Goal: Transaction & Acquisition: Purchase product/service

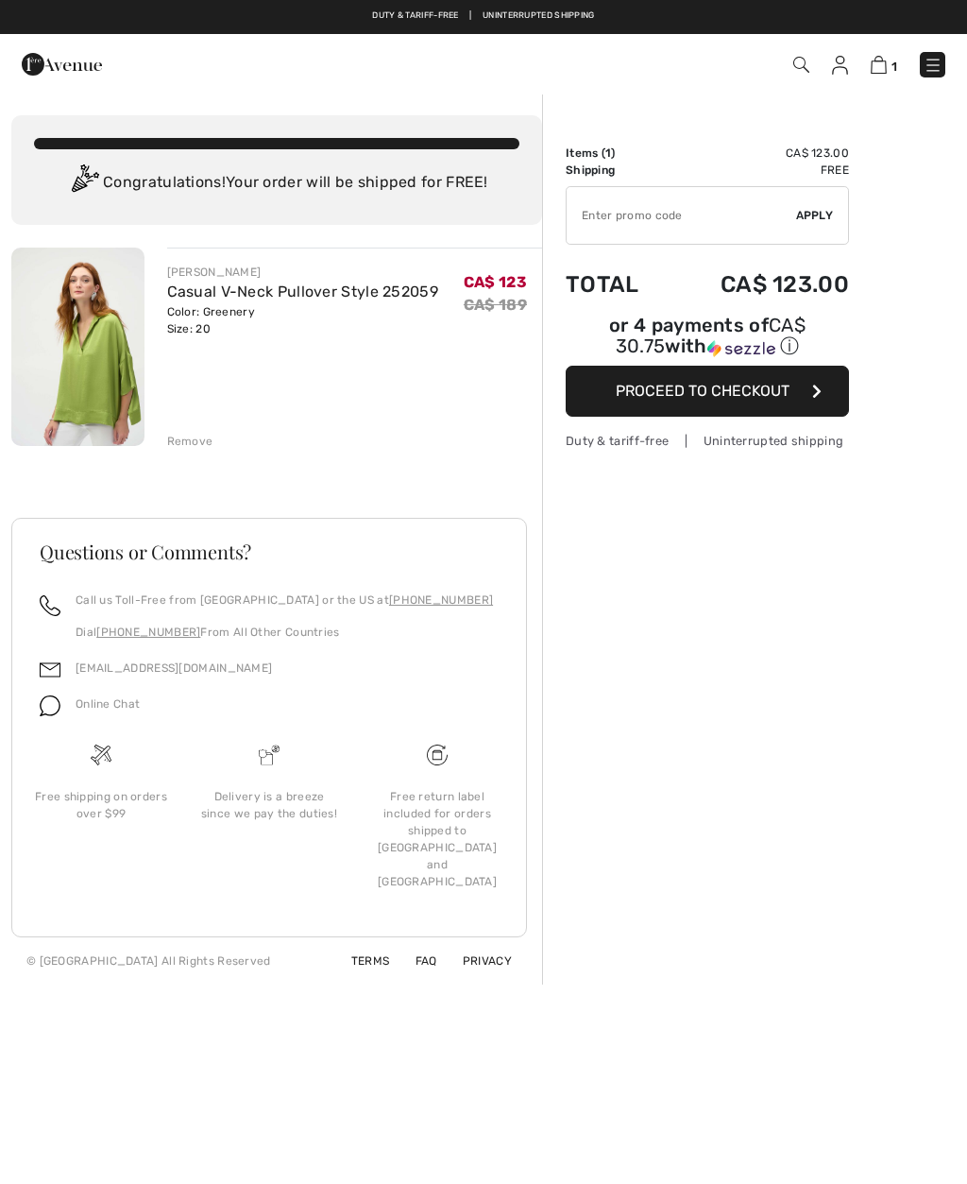
click at [682, 213] on input "TEXT" at bounding box center [682, 215] width 230 height 57
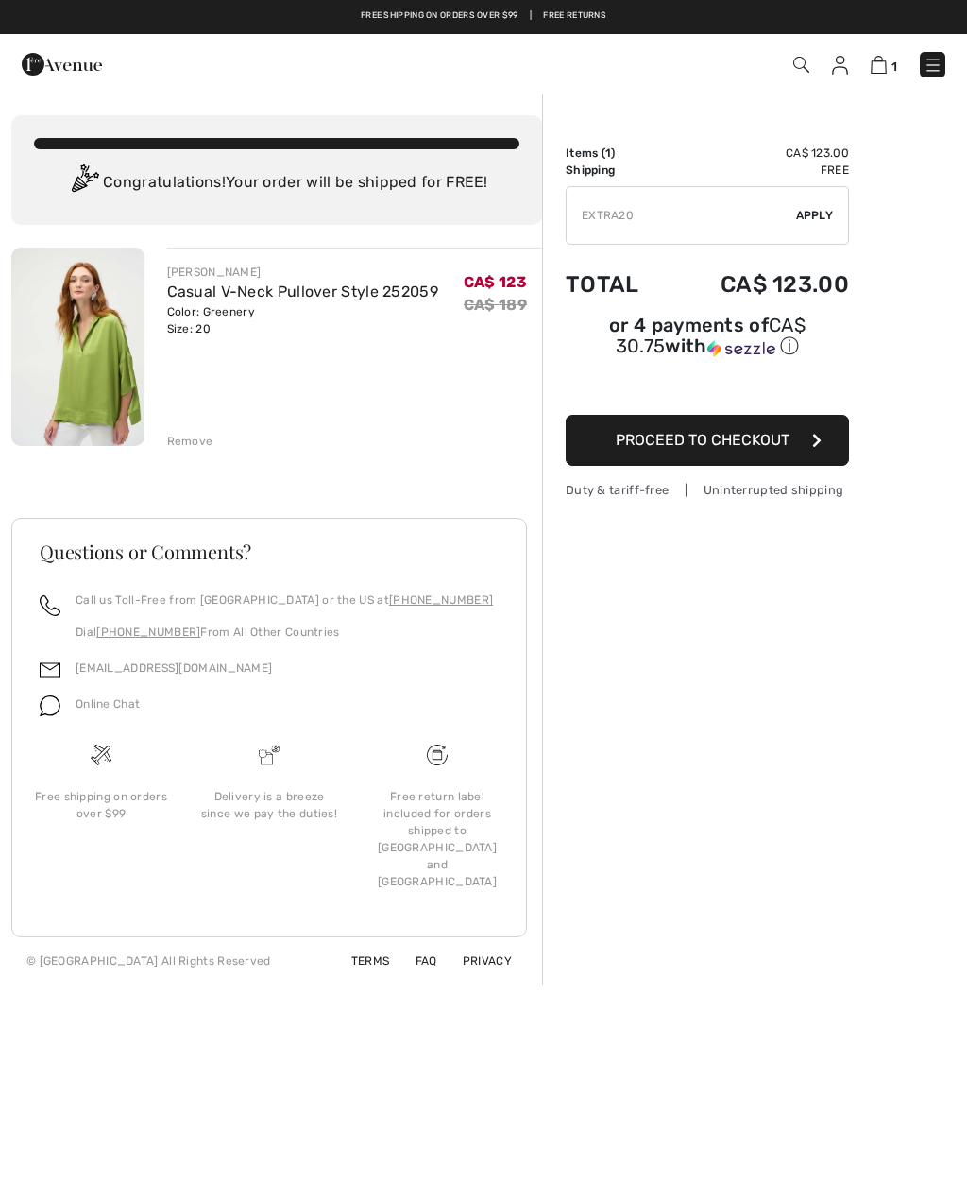
type input "EXTRA20"
click at [825, 215] on span "Apply" at bounding box center [815, 215] width 38 height 17
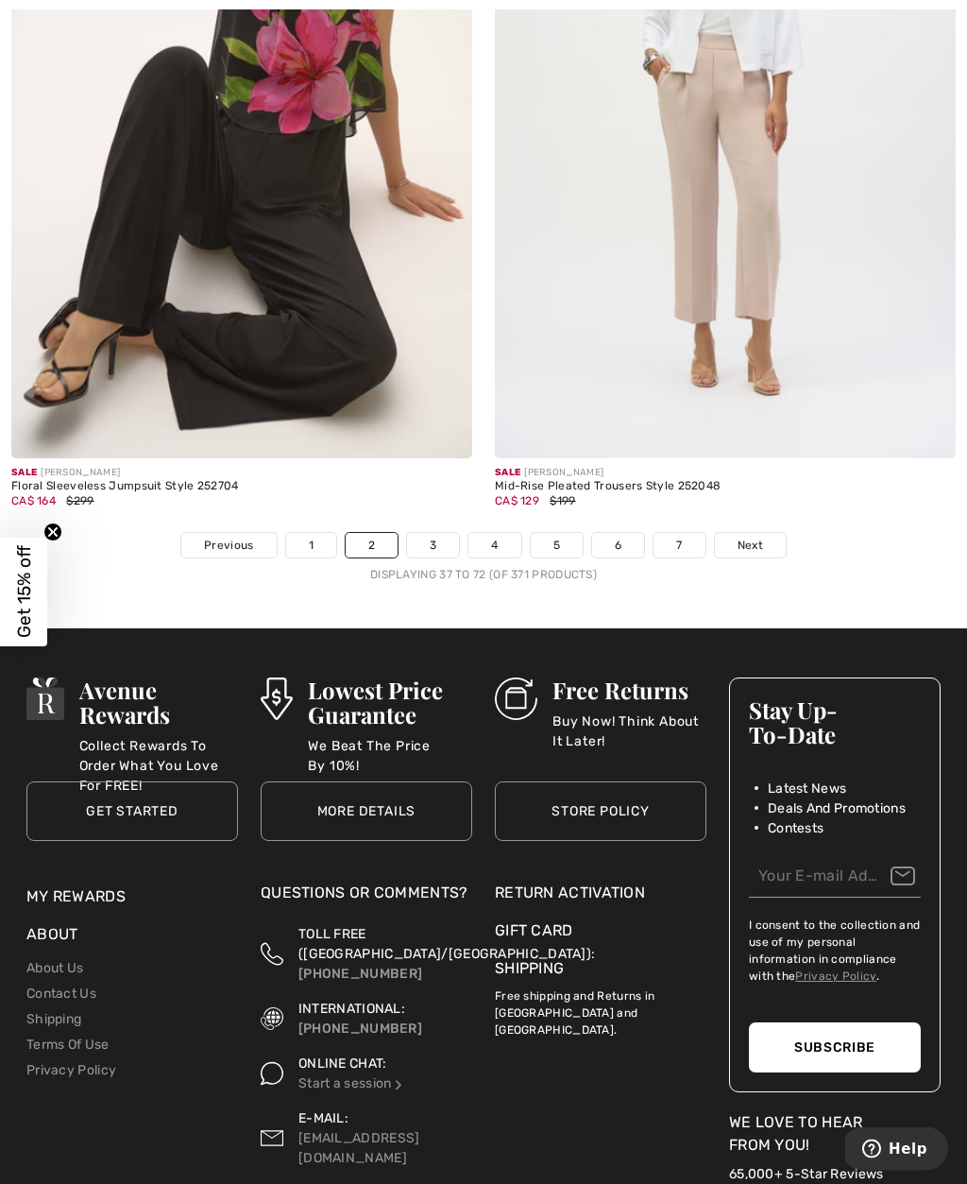
scroll to position [14190, 0]
click at [761, 538] on span "Next" at bounding box center [751, 545] width 26 height 17
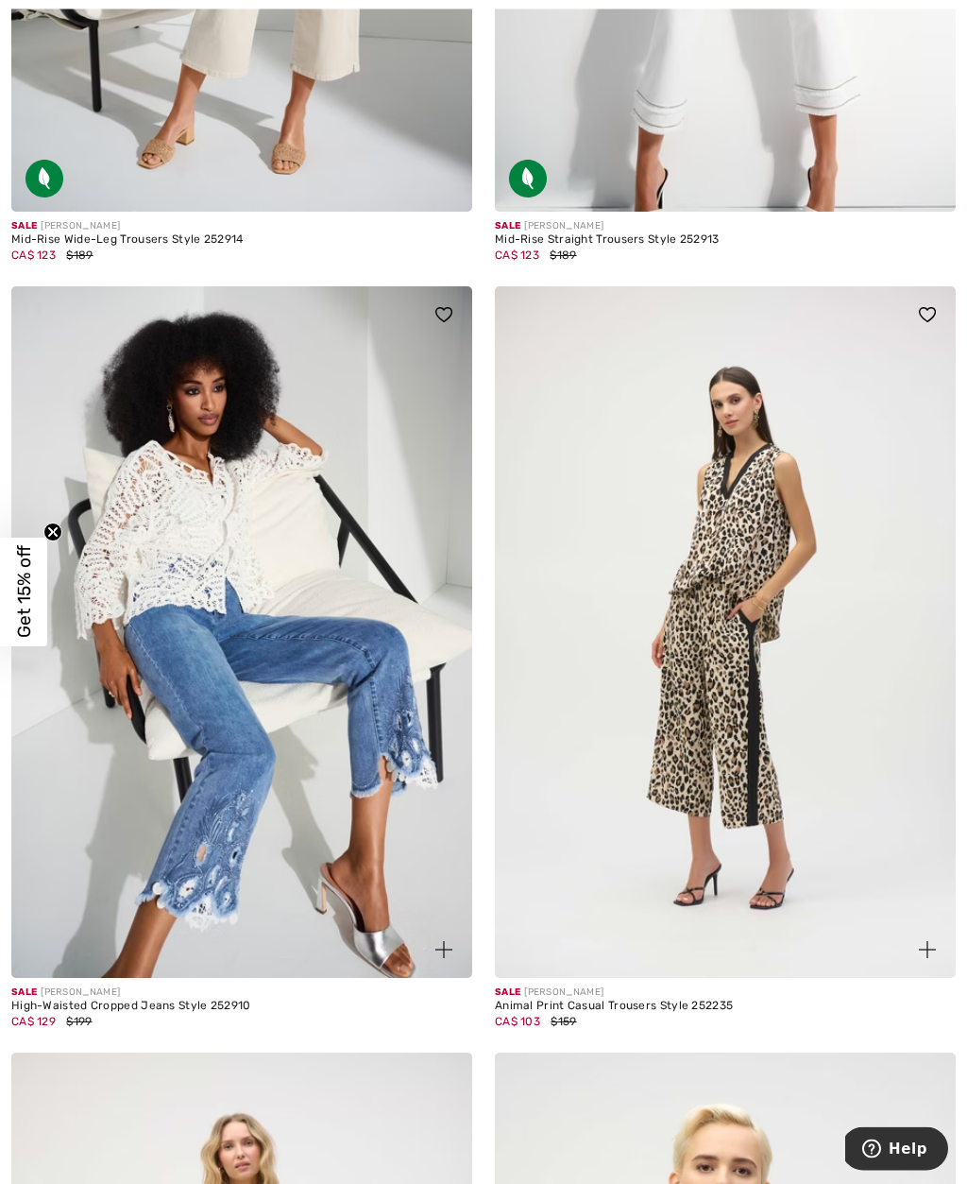
scroll to position [3156, 0]
click at [201, 856] on img at bounding box center [241, 632] width 461 height 692
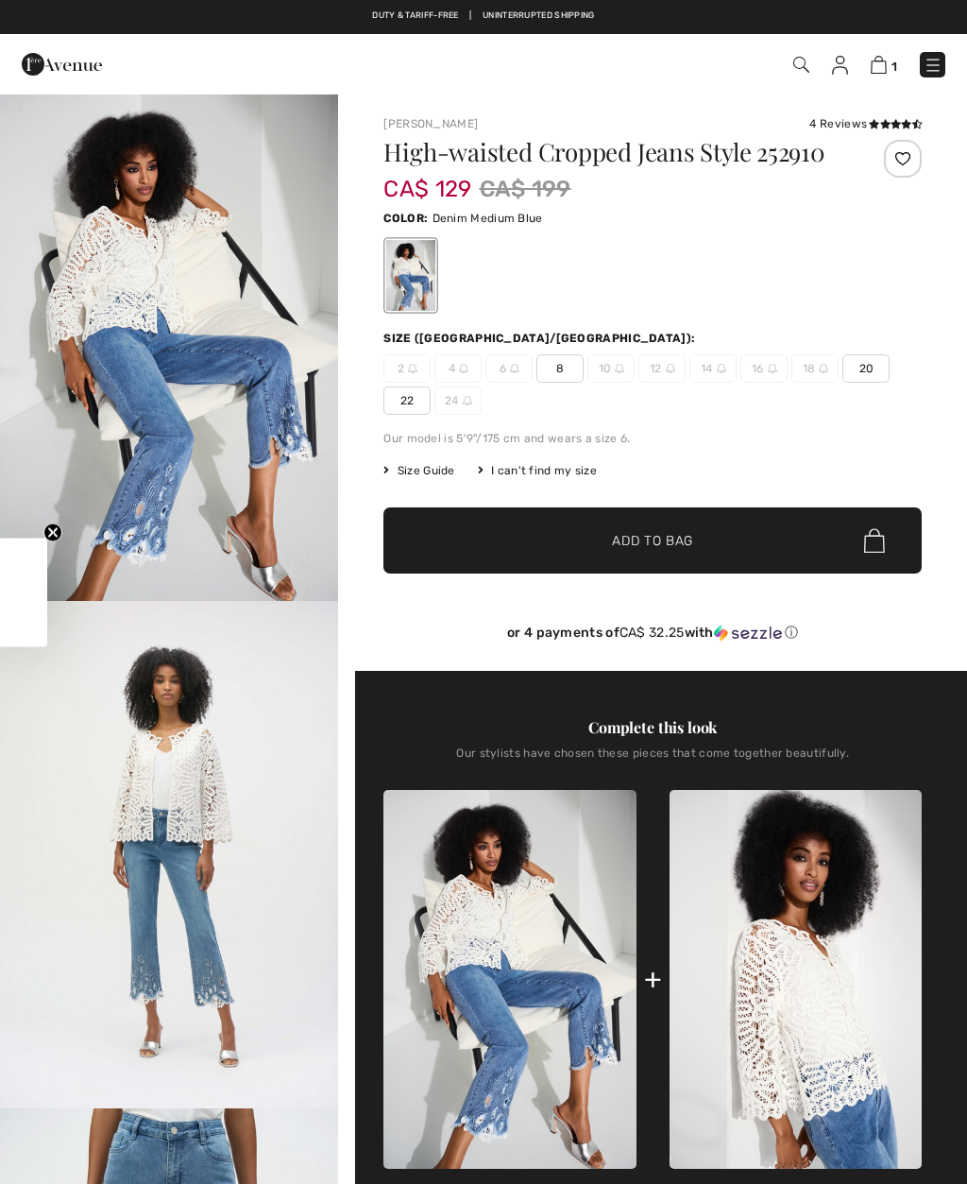
checkbox input "true"
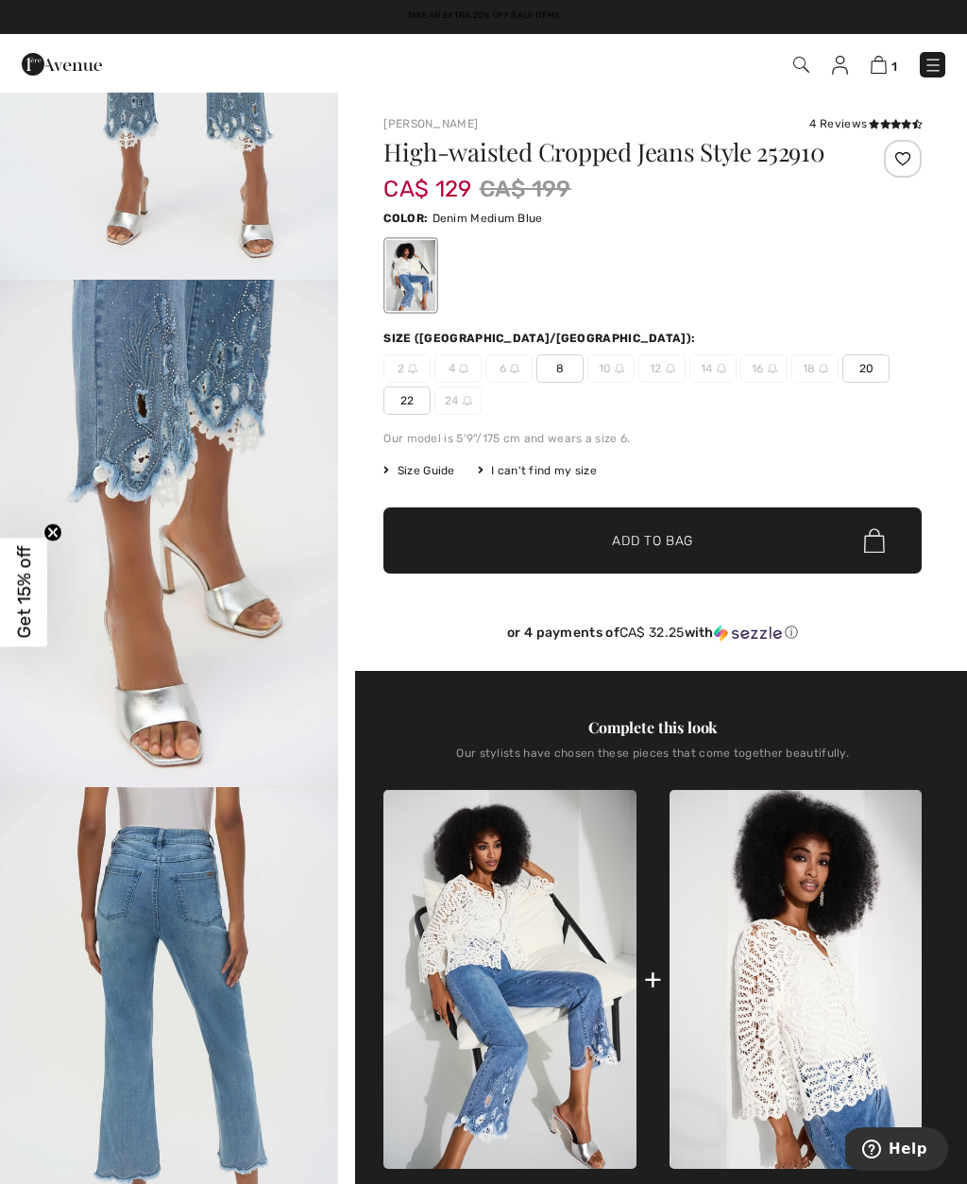
scroll to position [1367, 0]
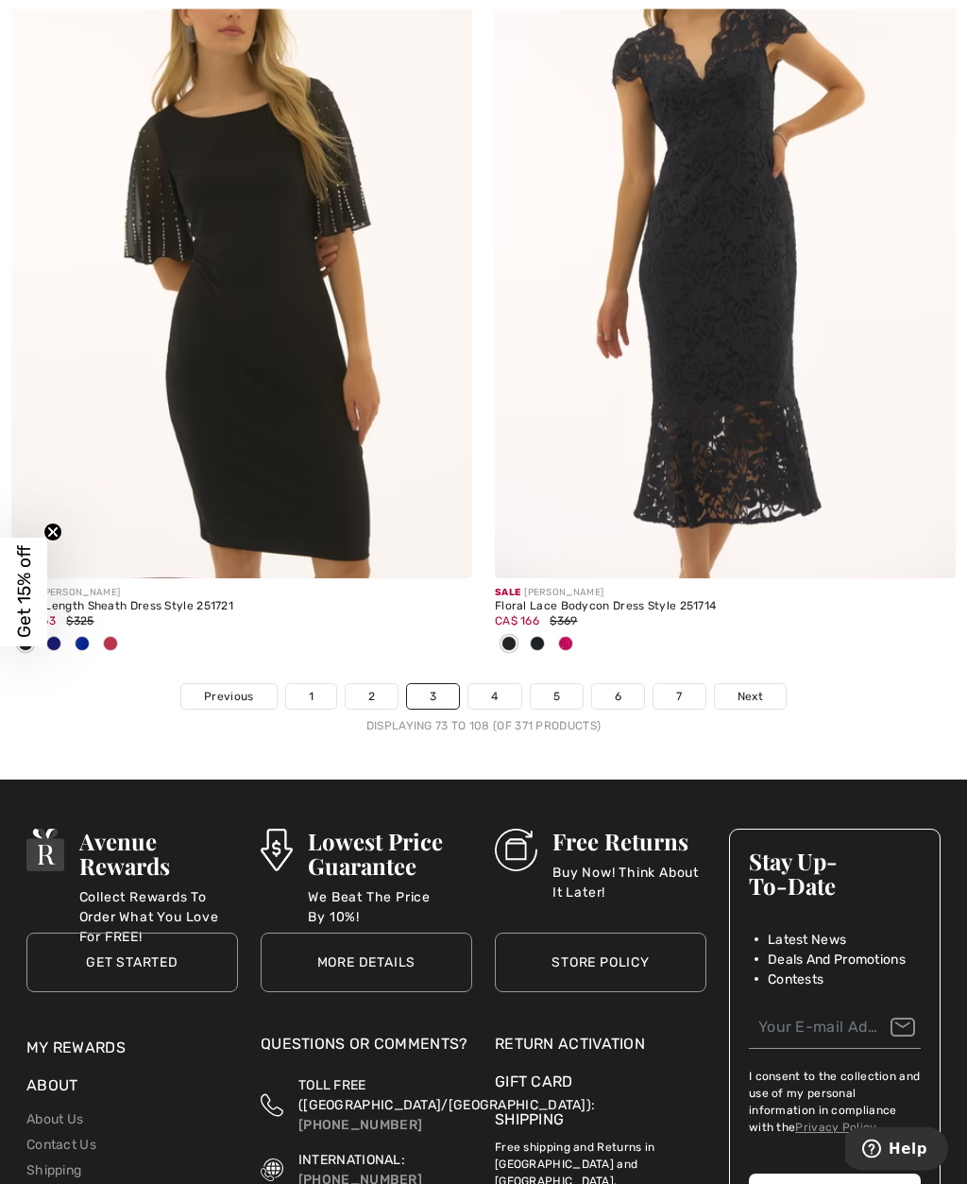
scroll to position [14221, 0]
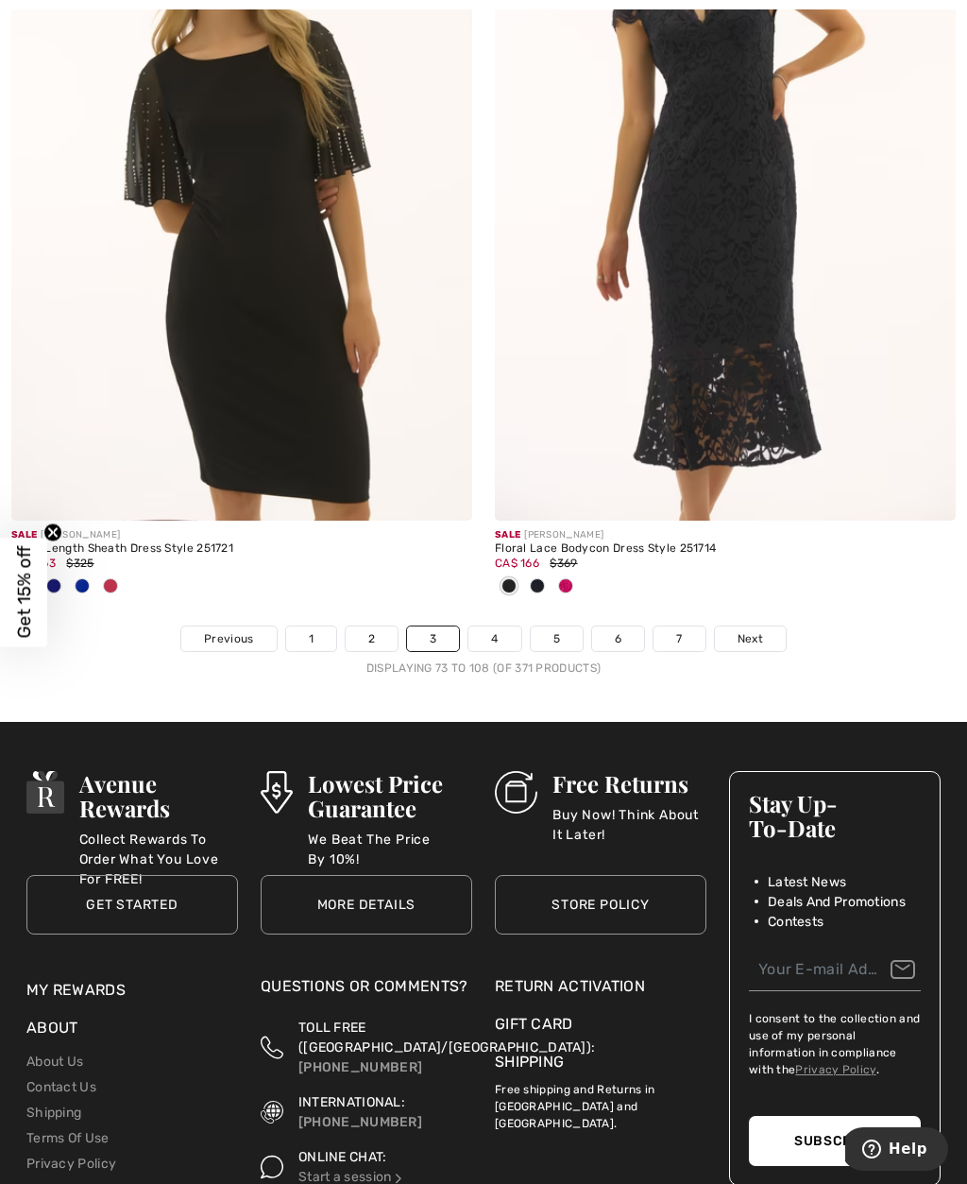
click at [767, 633] on link "Next" at bounding box center [750, 638] width 71 height 25
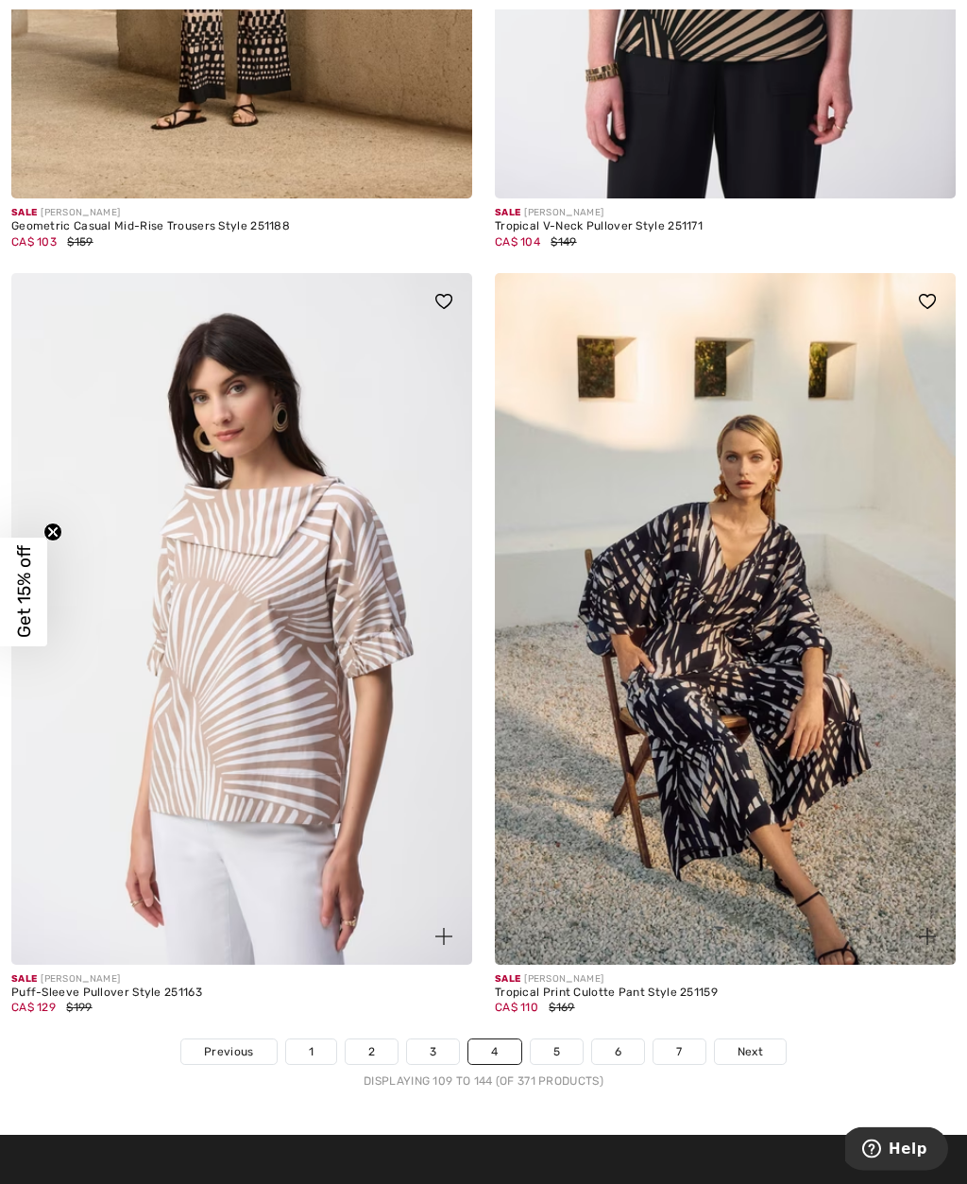
scroll to position [13871, 0]
click at [568, 1039] on link "5" at bounding box center [557, 1051] width 52 height 25
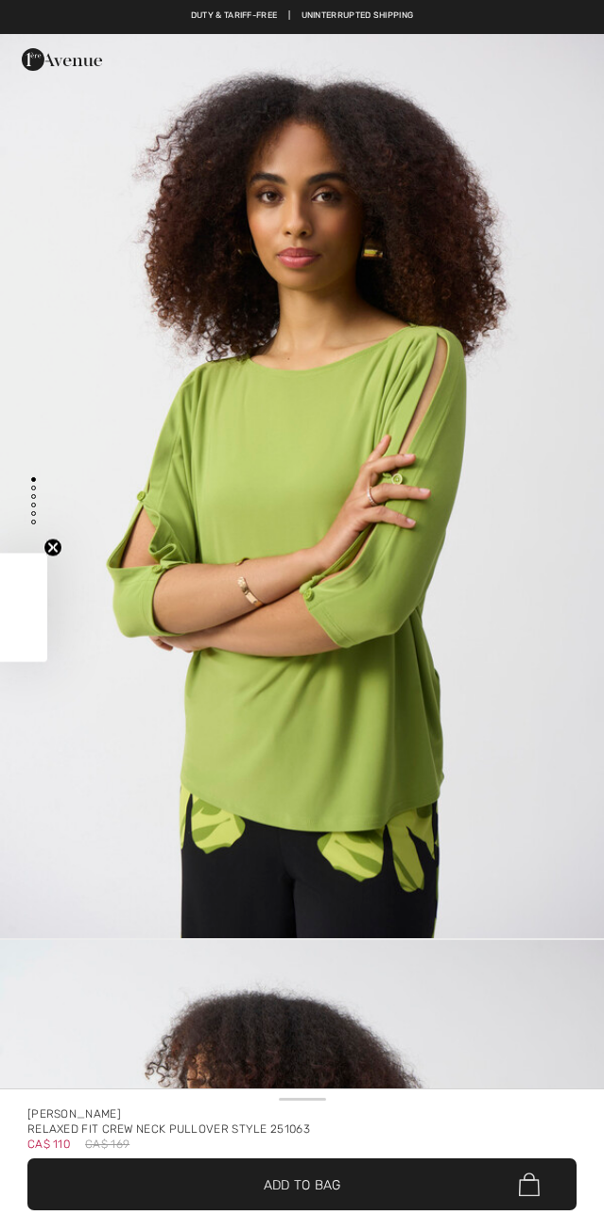
checkbox input "true"
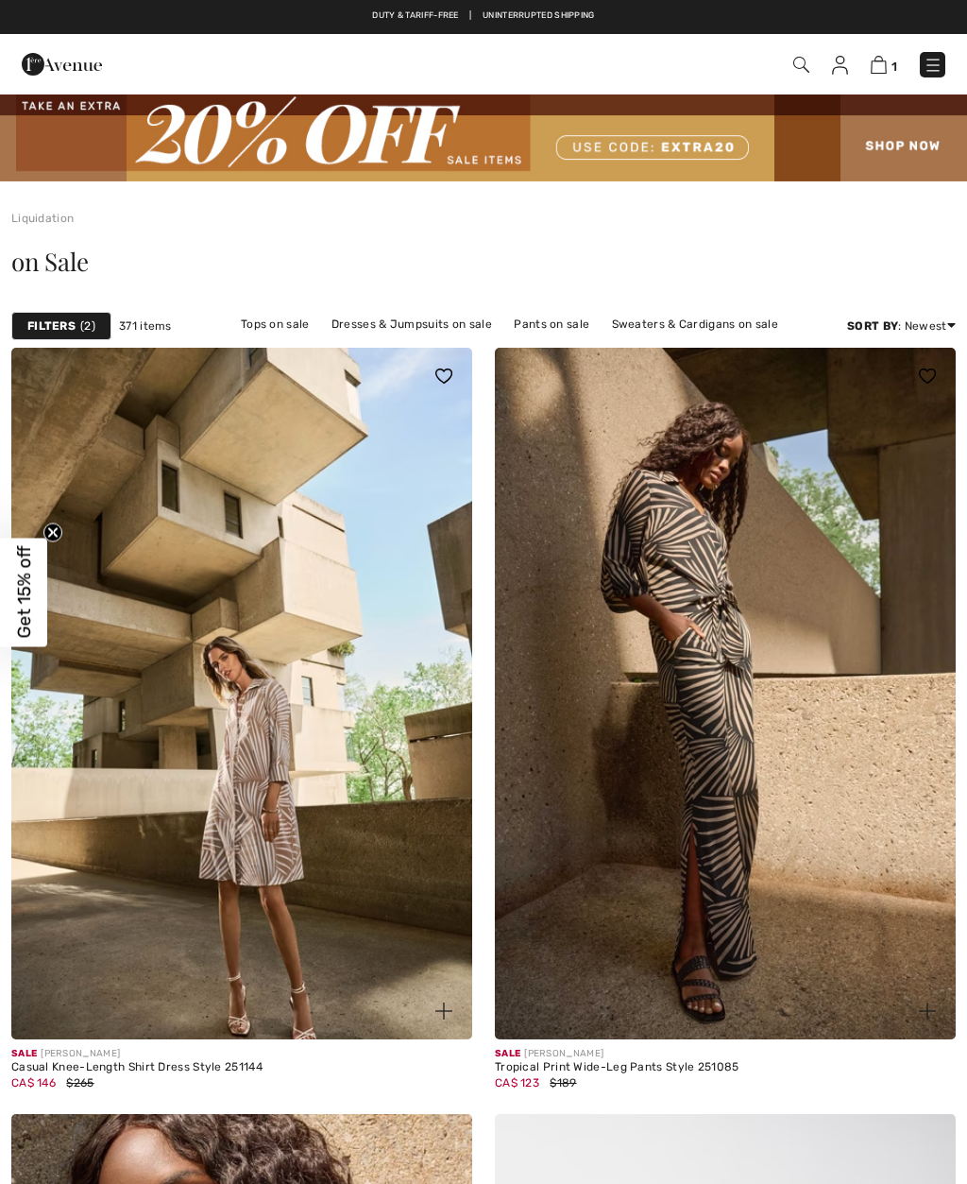
checkbox input "true"
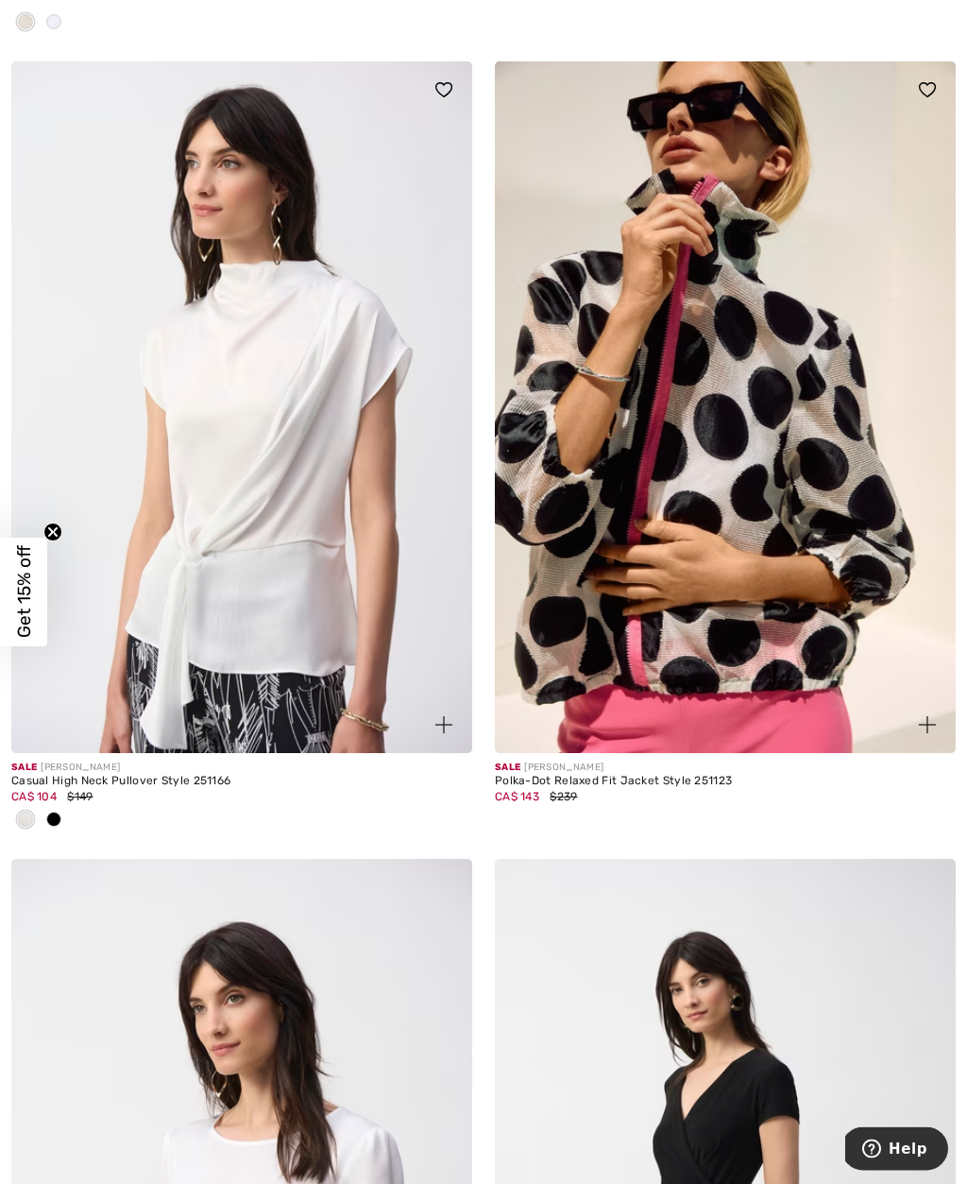
scroll to position [12425, 0]
click at [804, 660] on img at bounding box center [725, 407] width 461 height 692
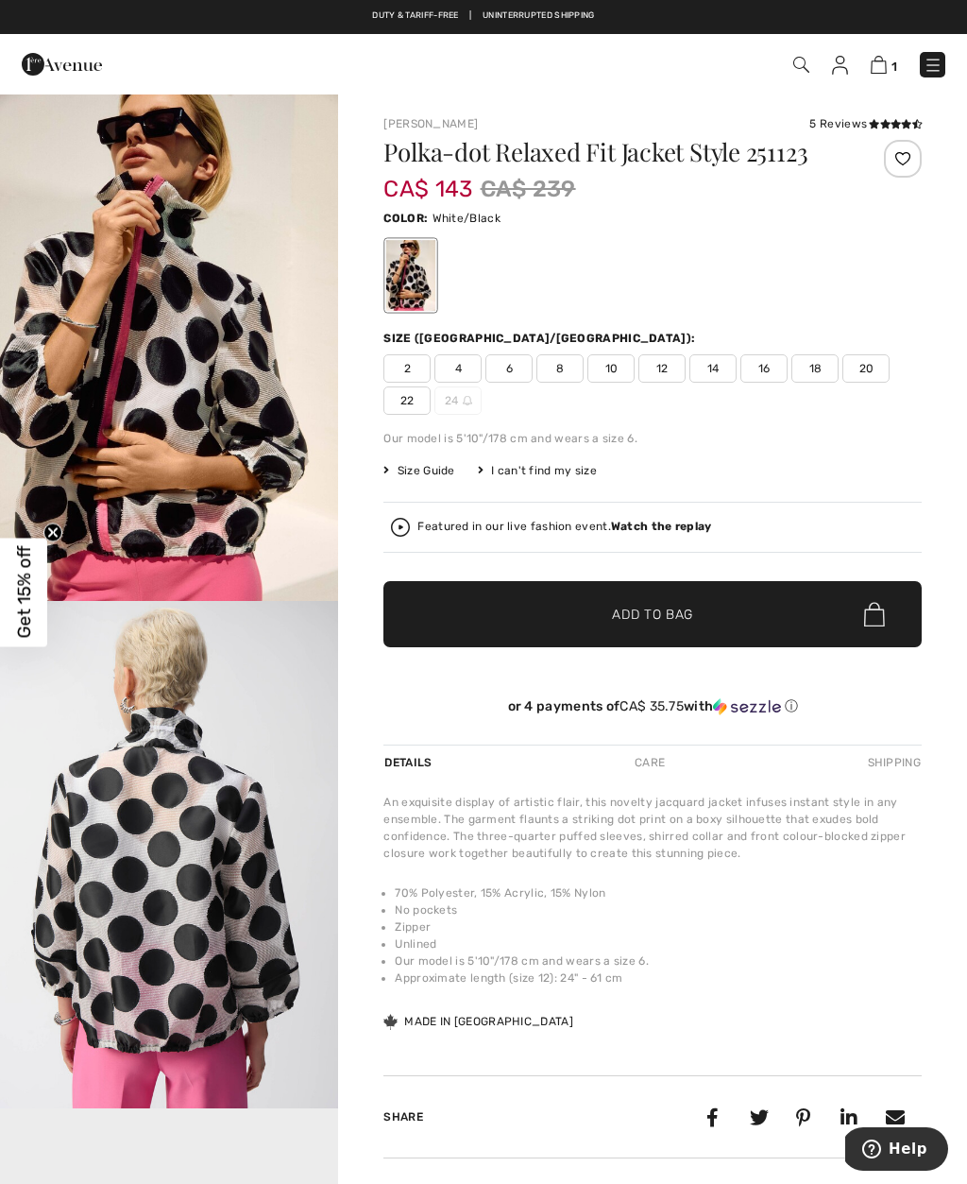
click at [254, 521] on img "1 / 7" at bounding box center [169, 347] width 338 height 508
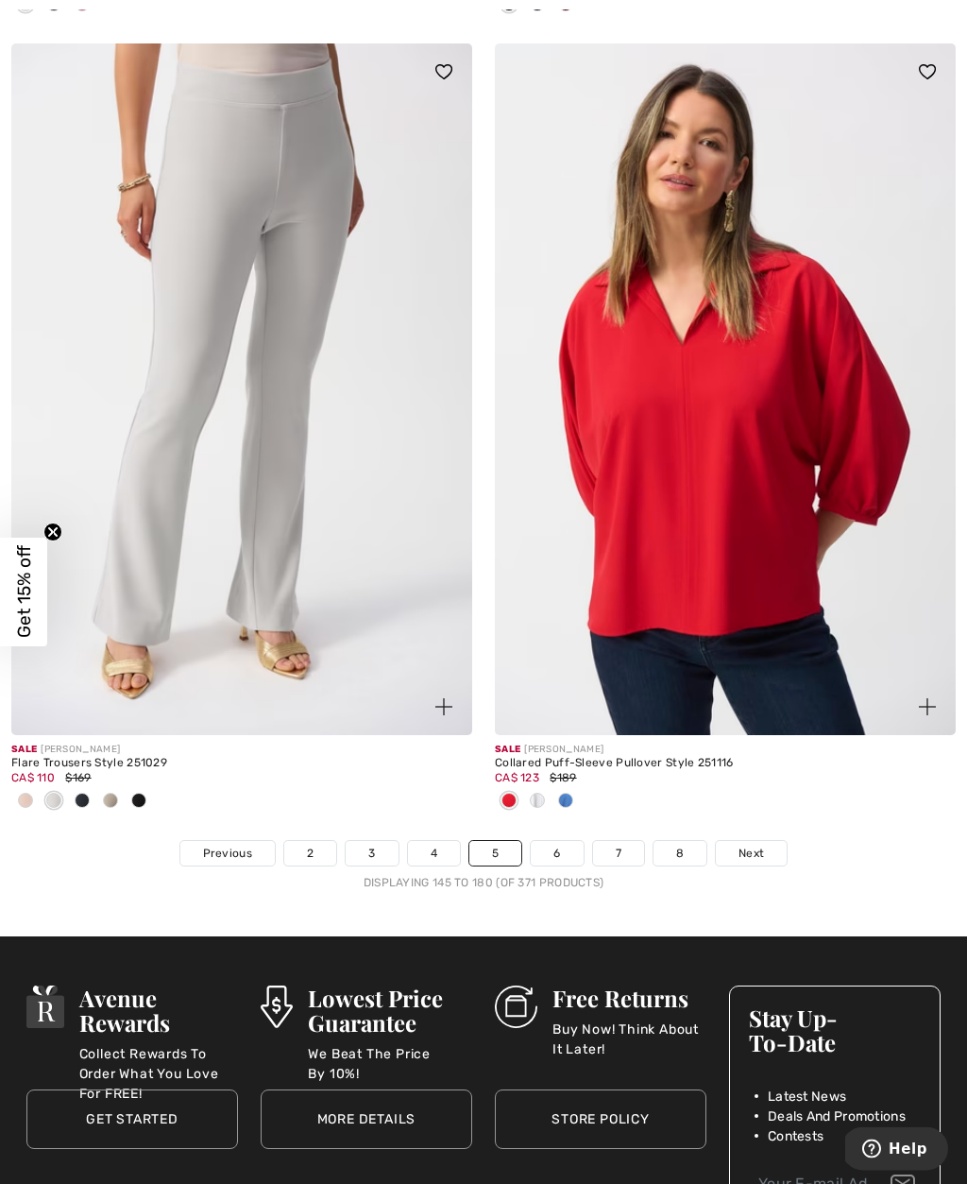
scroll to position [14038, 0]
click at [564, 841] on link "6" at bounding box center [557, 853] width 52 height 25
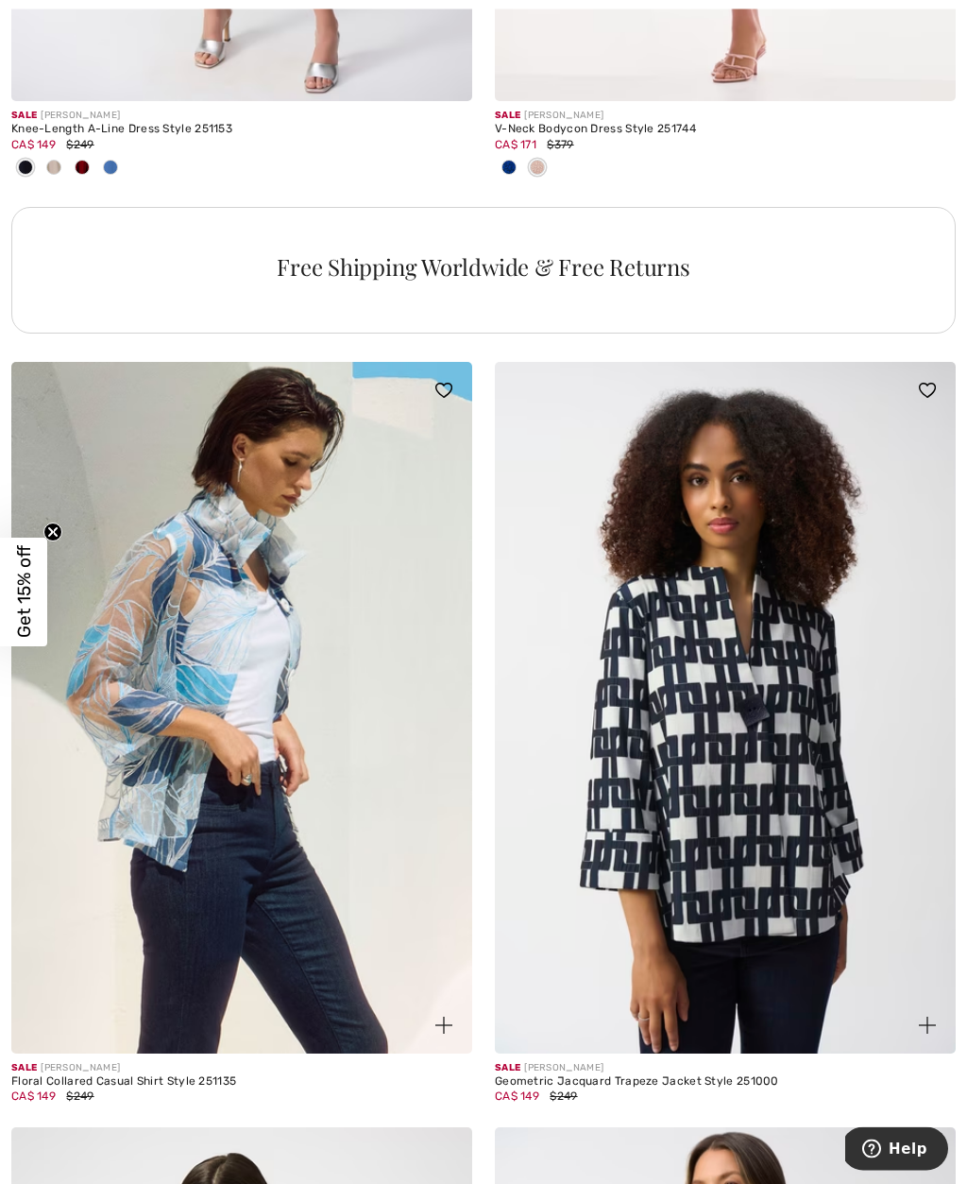
scroll to position [4924, 0]
click at [847, 1006] on img at bounding box center [725, 708] width 461 height 692
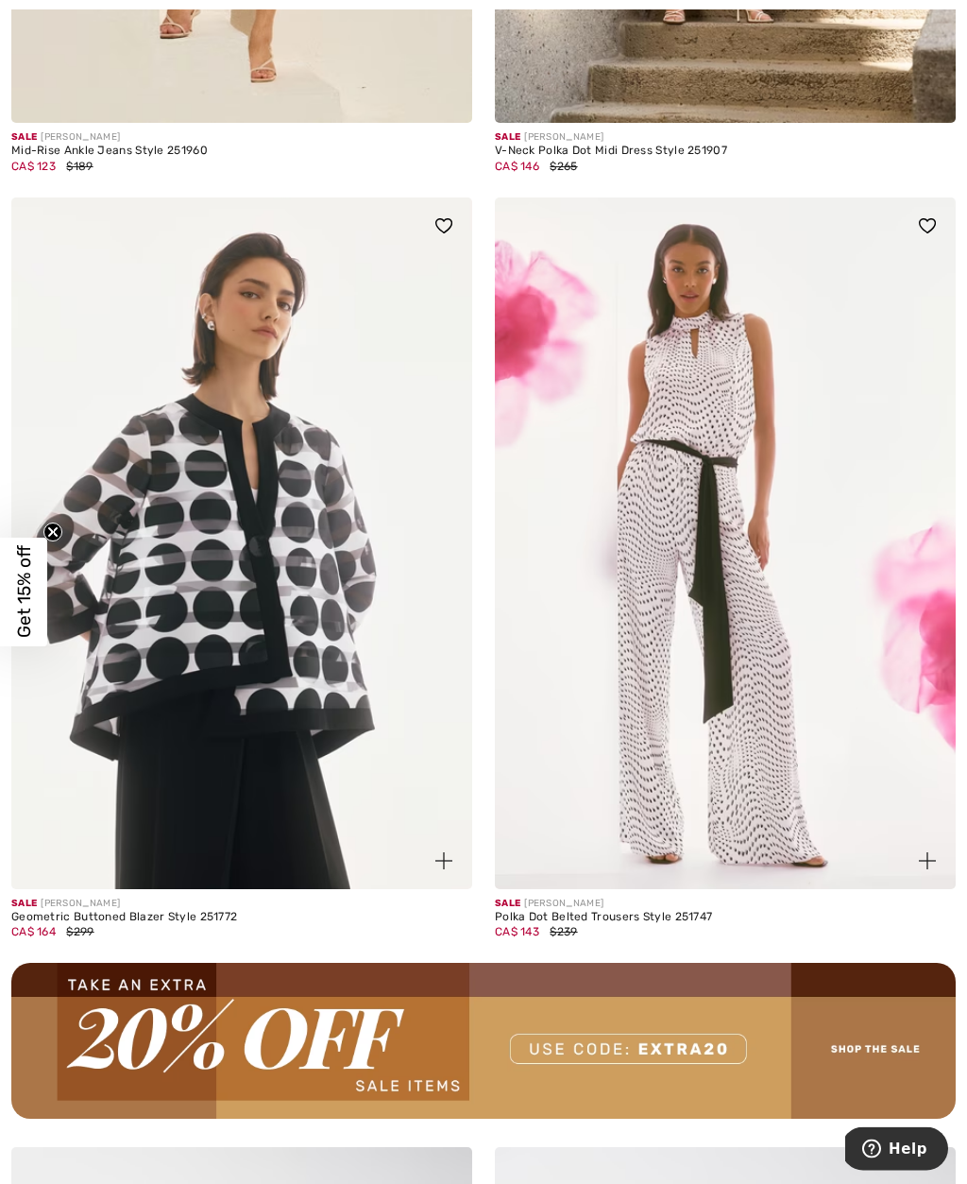
scroll to position [9013, 0]
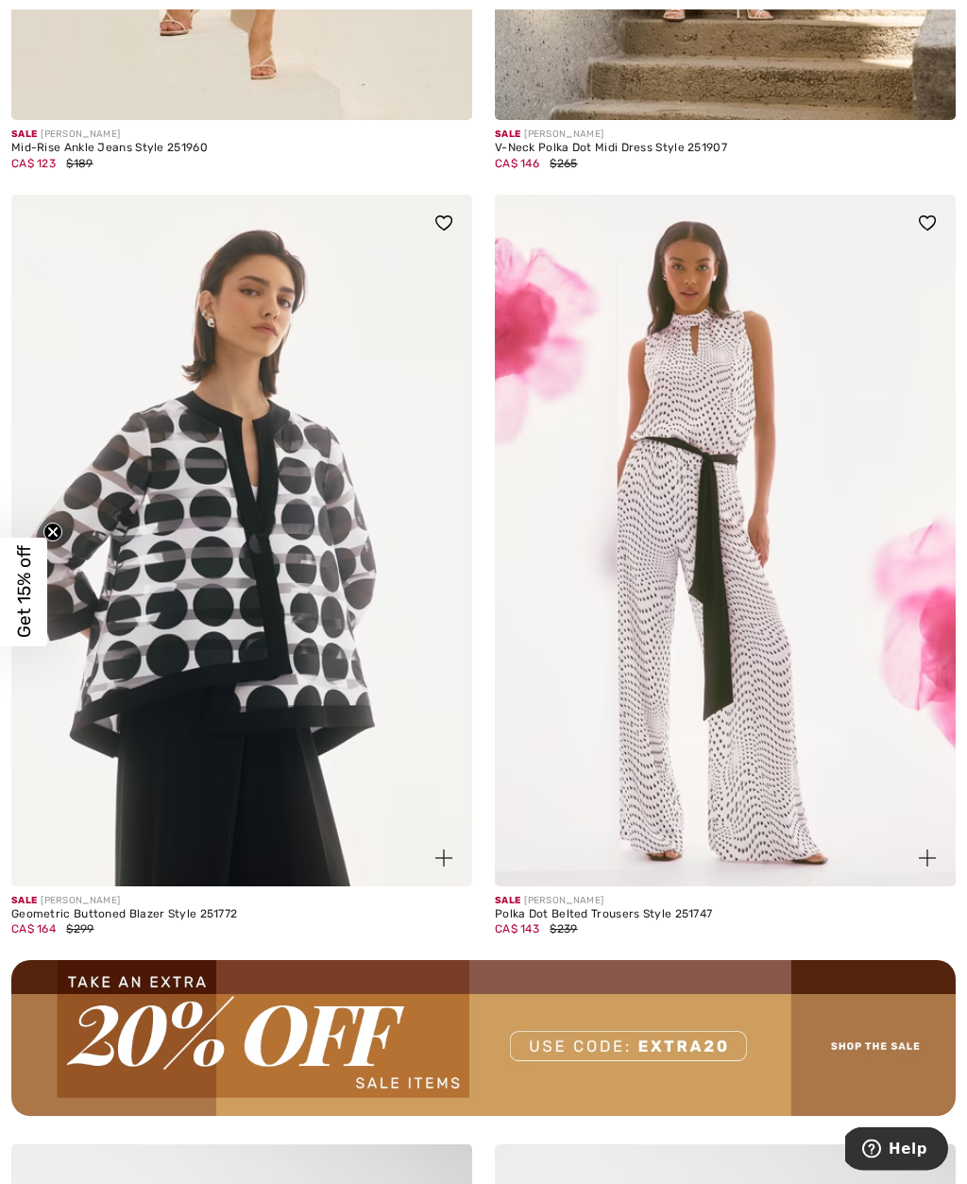
click at [336, 740] on img at bounding box center [241, 542] width 461 height 692
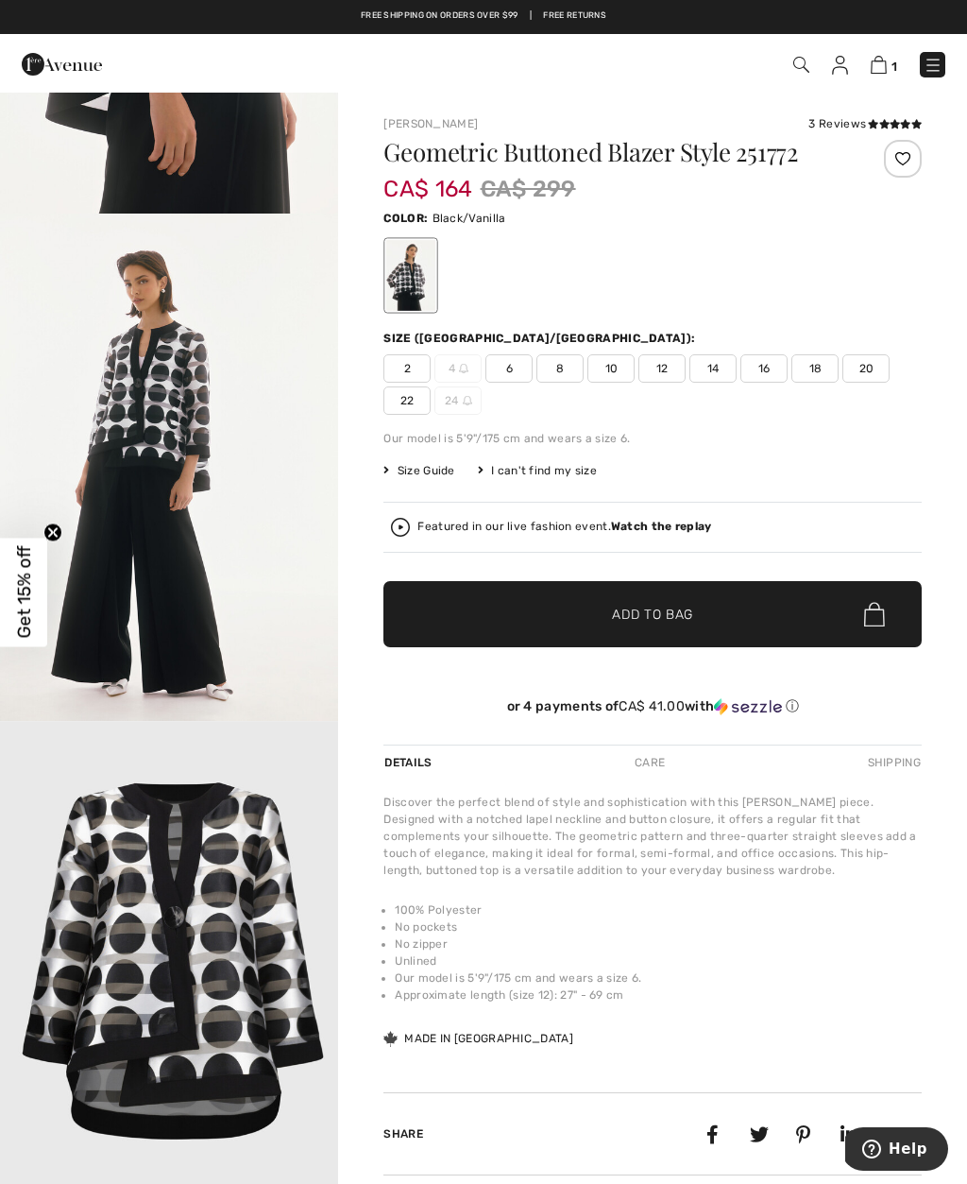
scroll to position [2011, 0]
click at [880, 374] on span "20" at bounding box center [866, 368] width 47 height 28
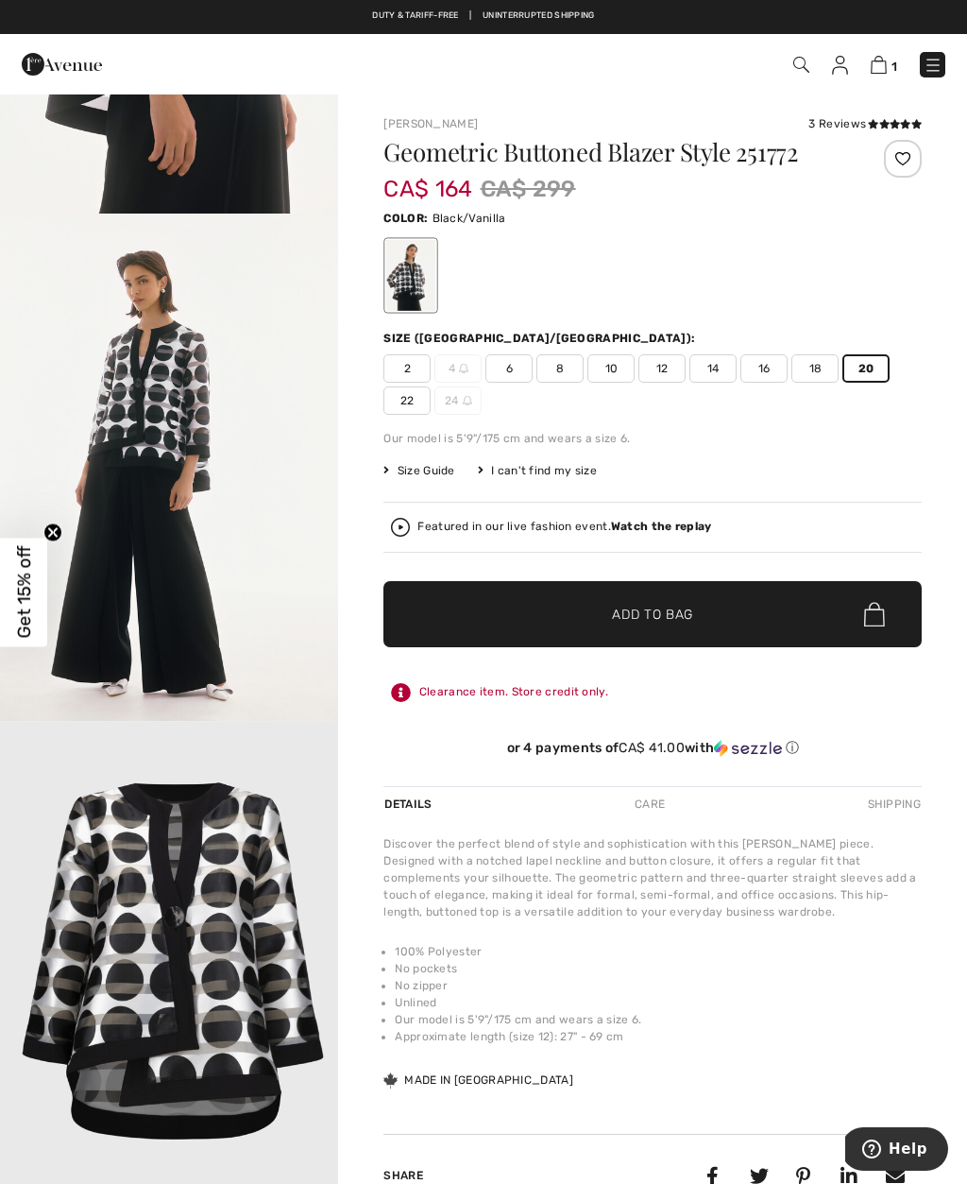
click at [719, 616] on span "✔ Added to Bag Add to Bag" at bounding box center [653, 614] width 538 height 66
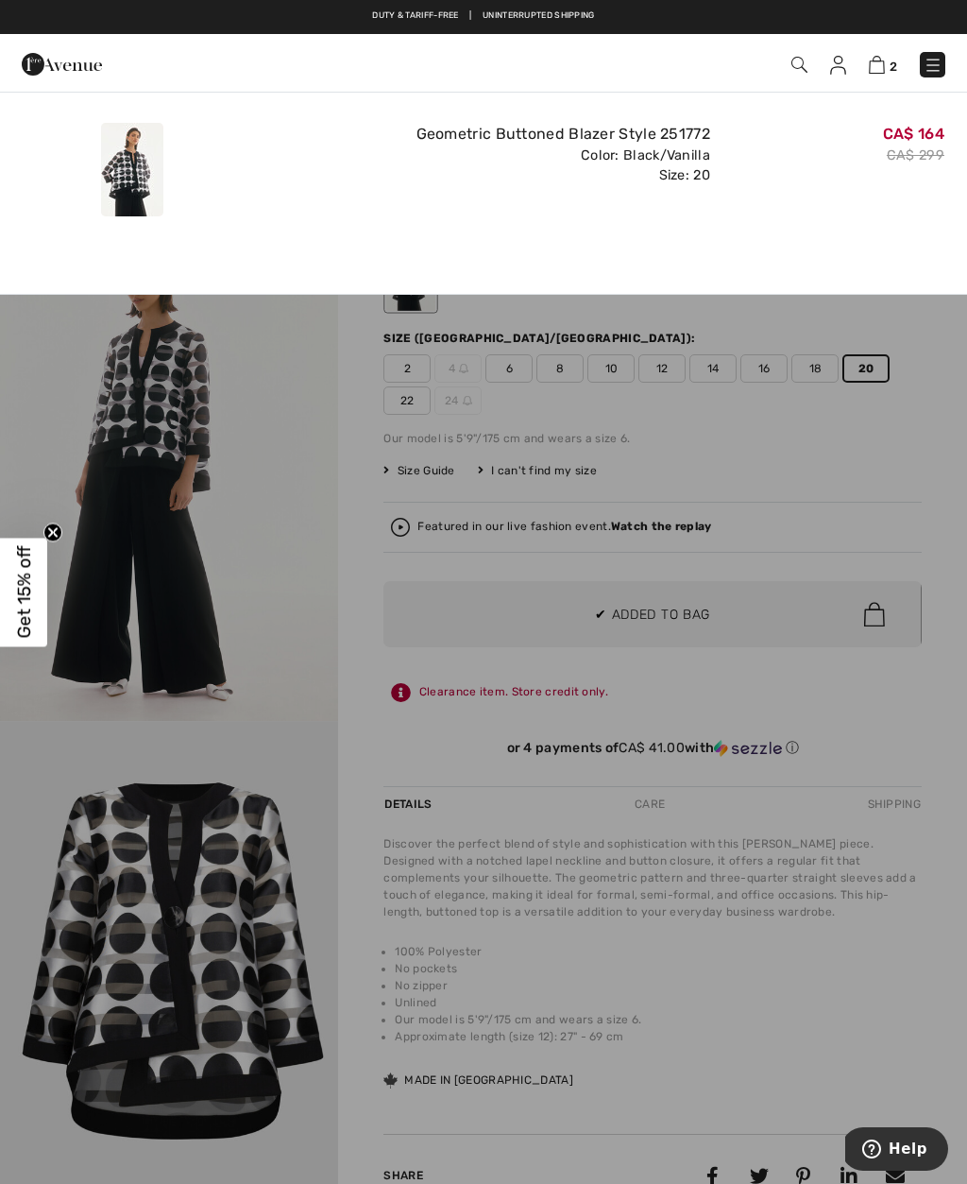
scroll to position [0, 0]
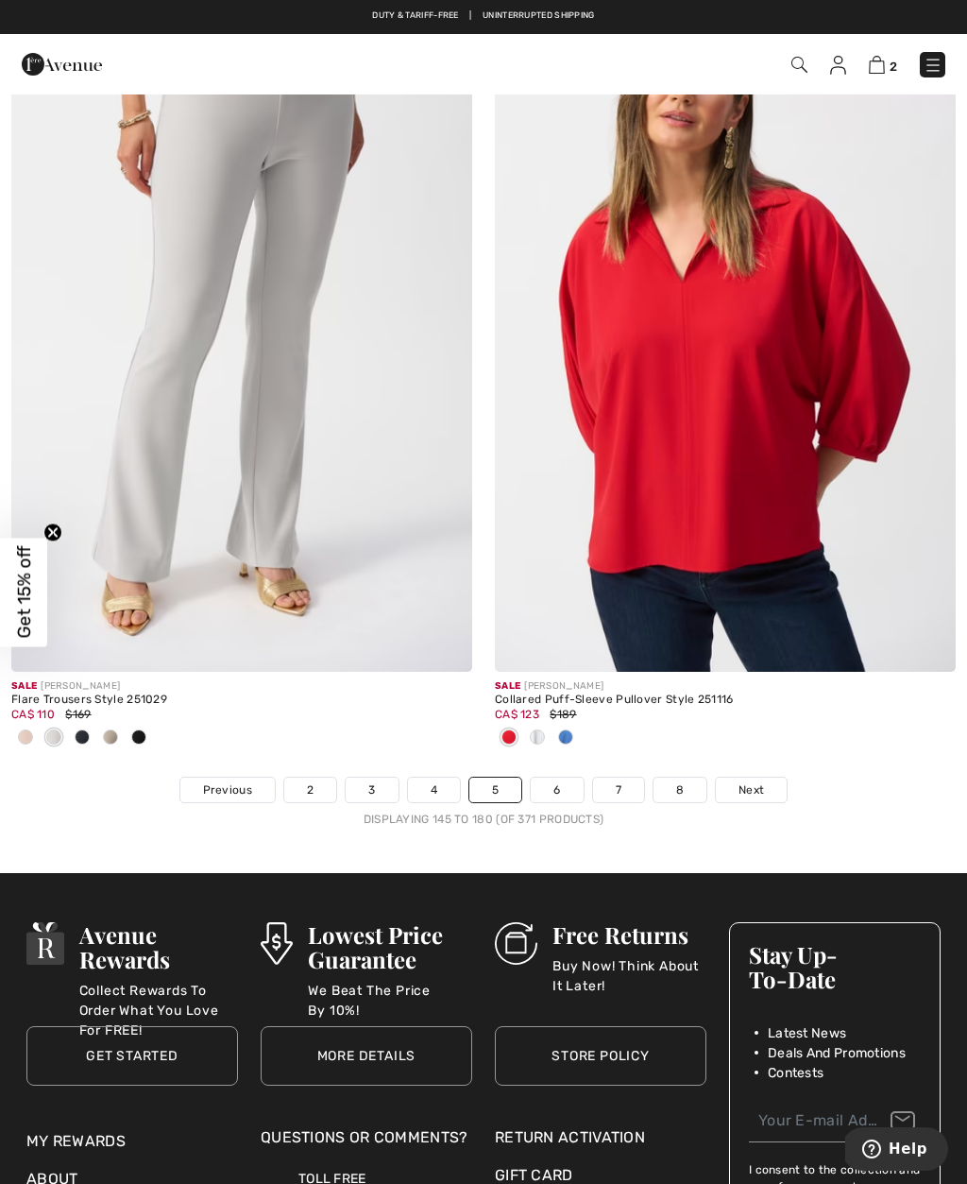
click at [561, 777] on link "6" at bounding box center [557, 789] width 52 height 25
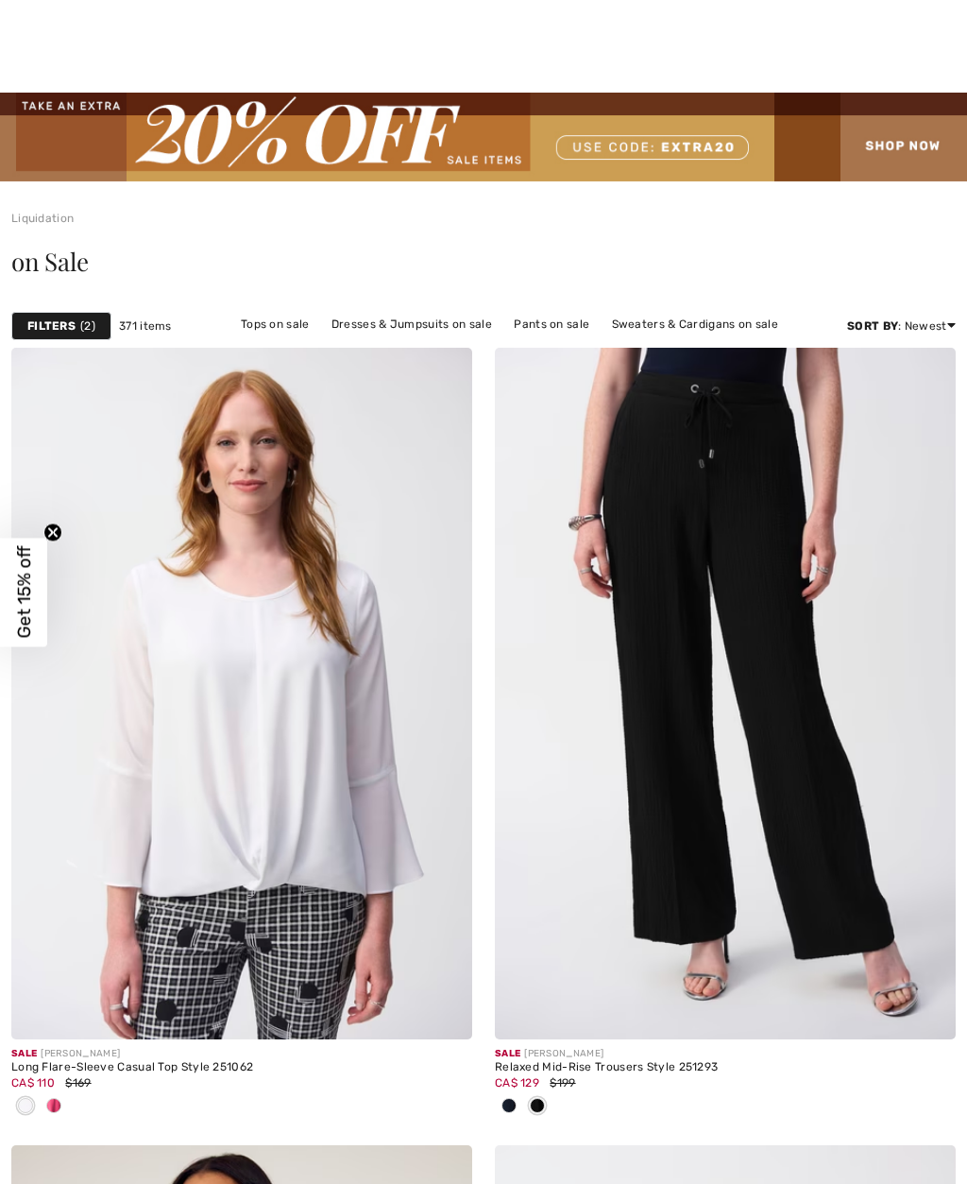
checkbox input "true"
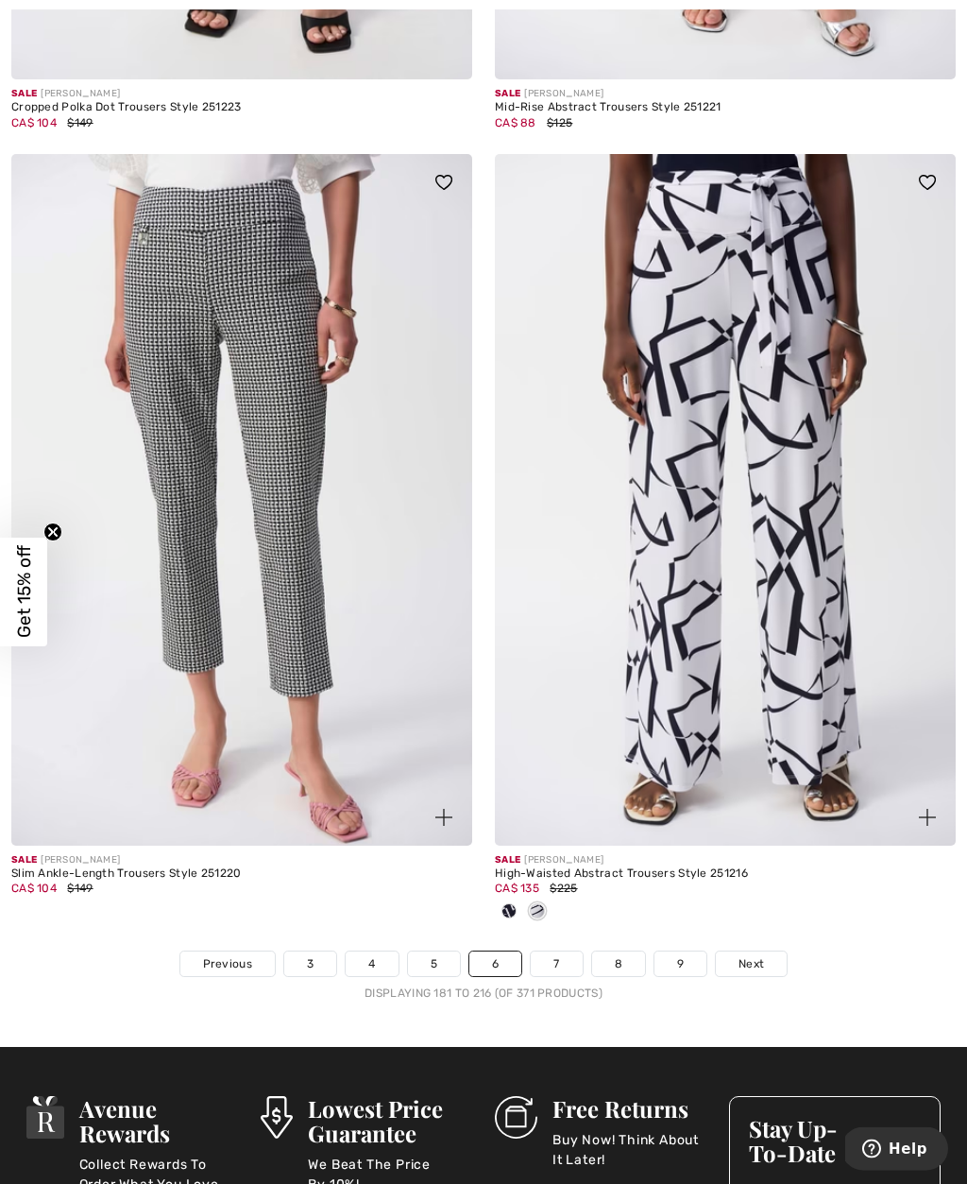
scroll to position [13865, 0]
click at [568, 957] on link "7" at bounding box center [556, 963] width 51 height 25
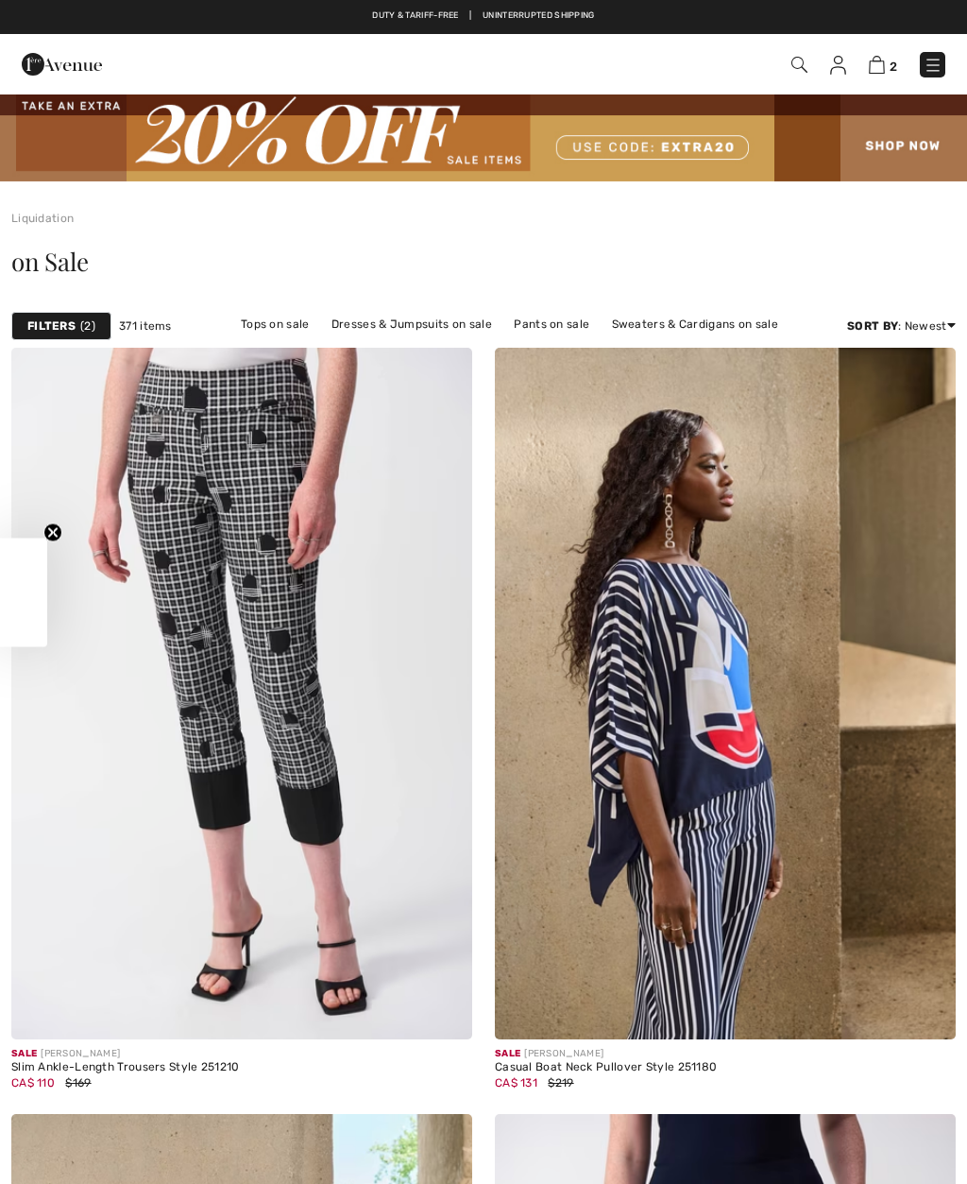
checkbox input "true"
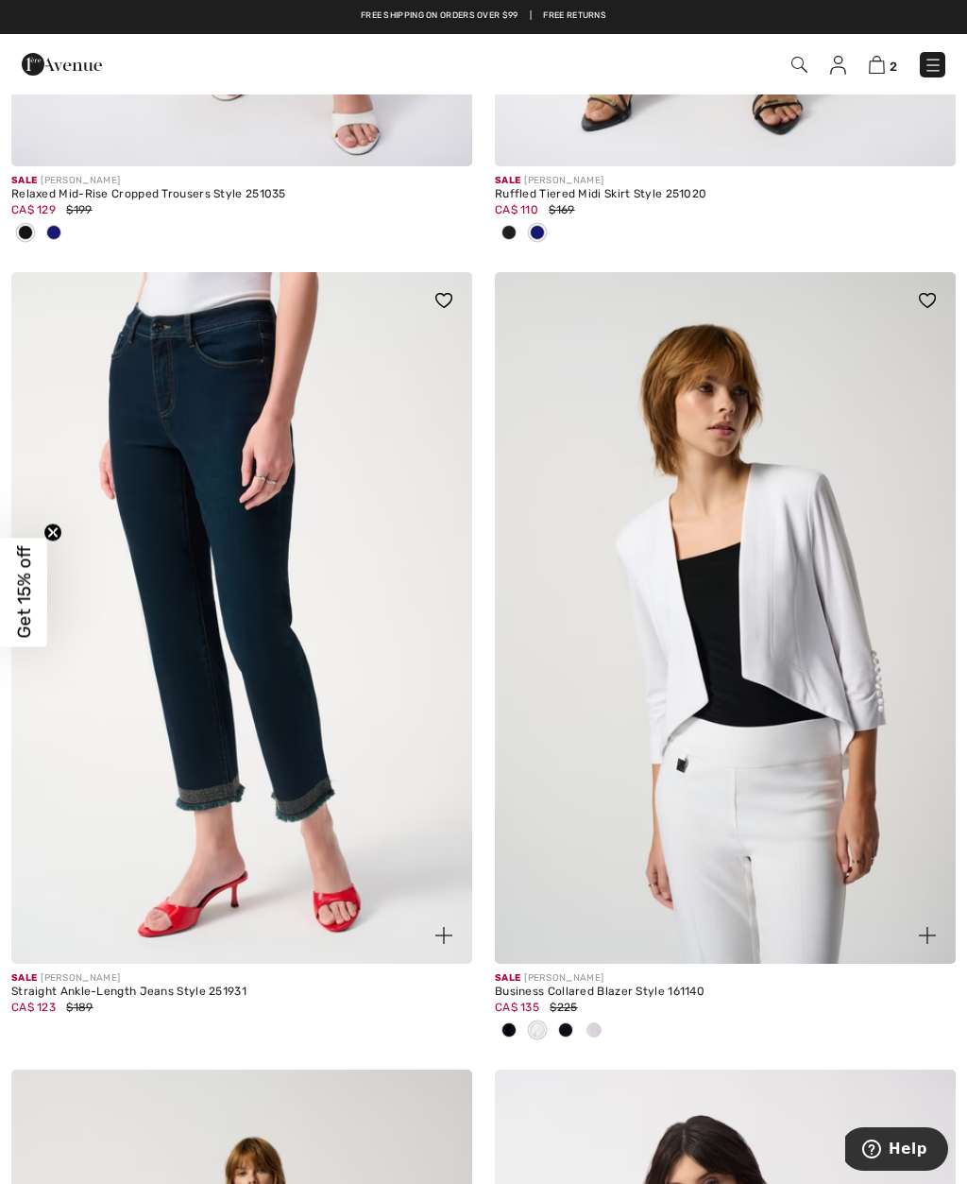
scroll to position [6544, 0]
click at [347, 899] on img at bounding box center [241, 619] width 461 height 692
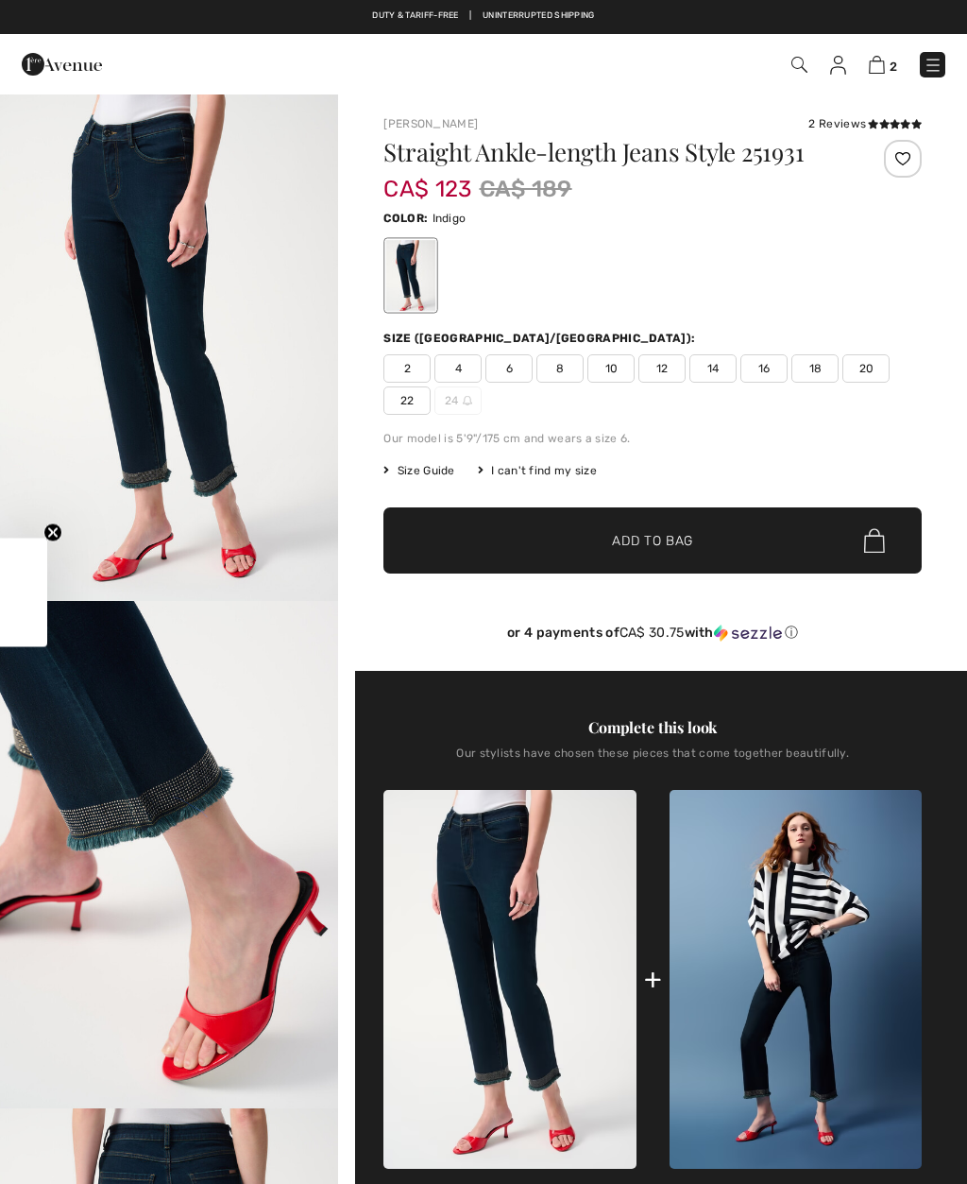
checkbox input "true"
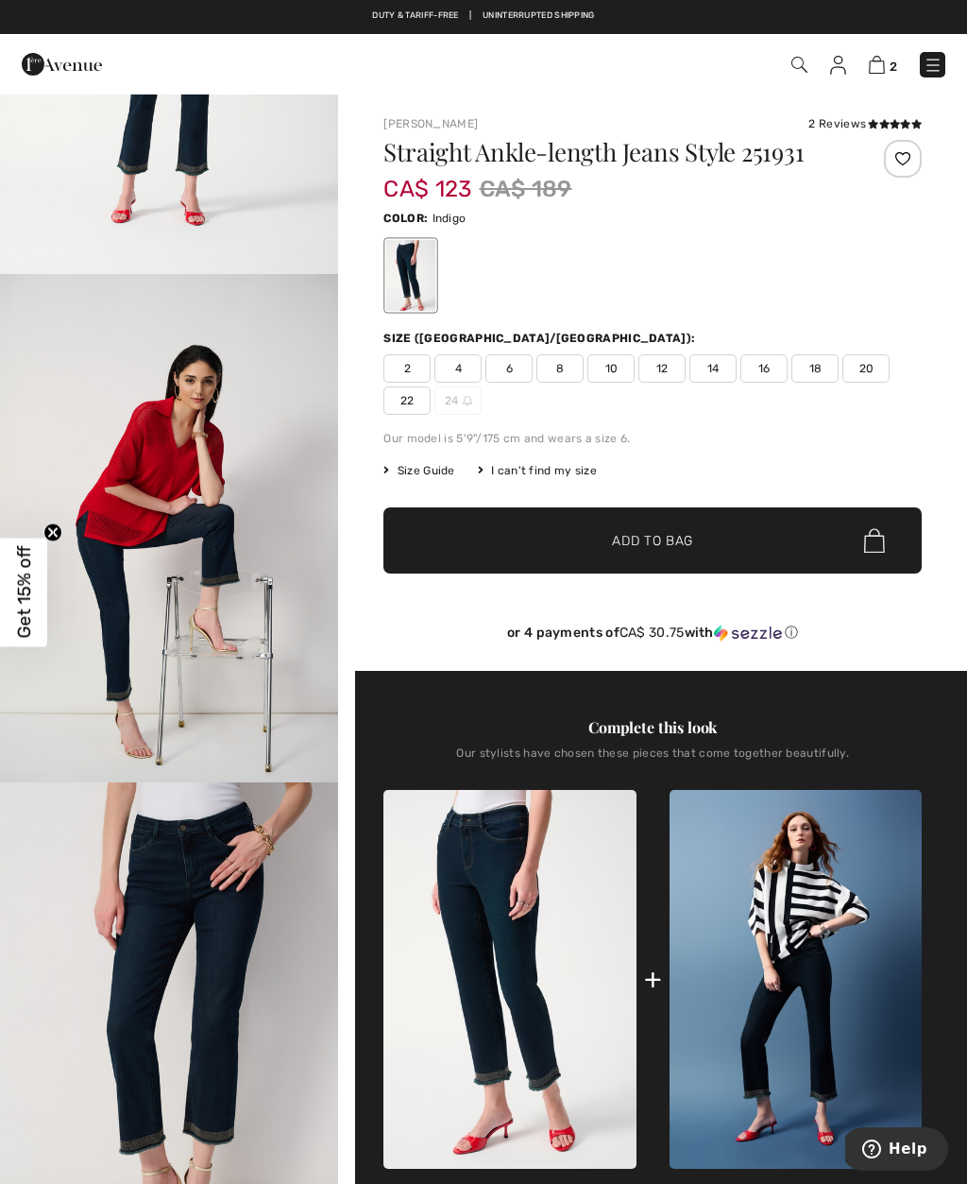
scroll to position [1849, 0]
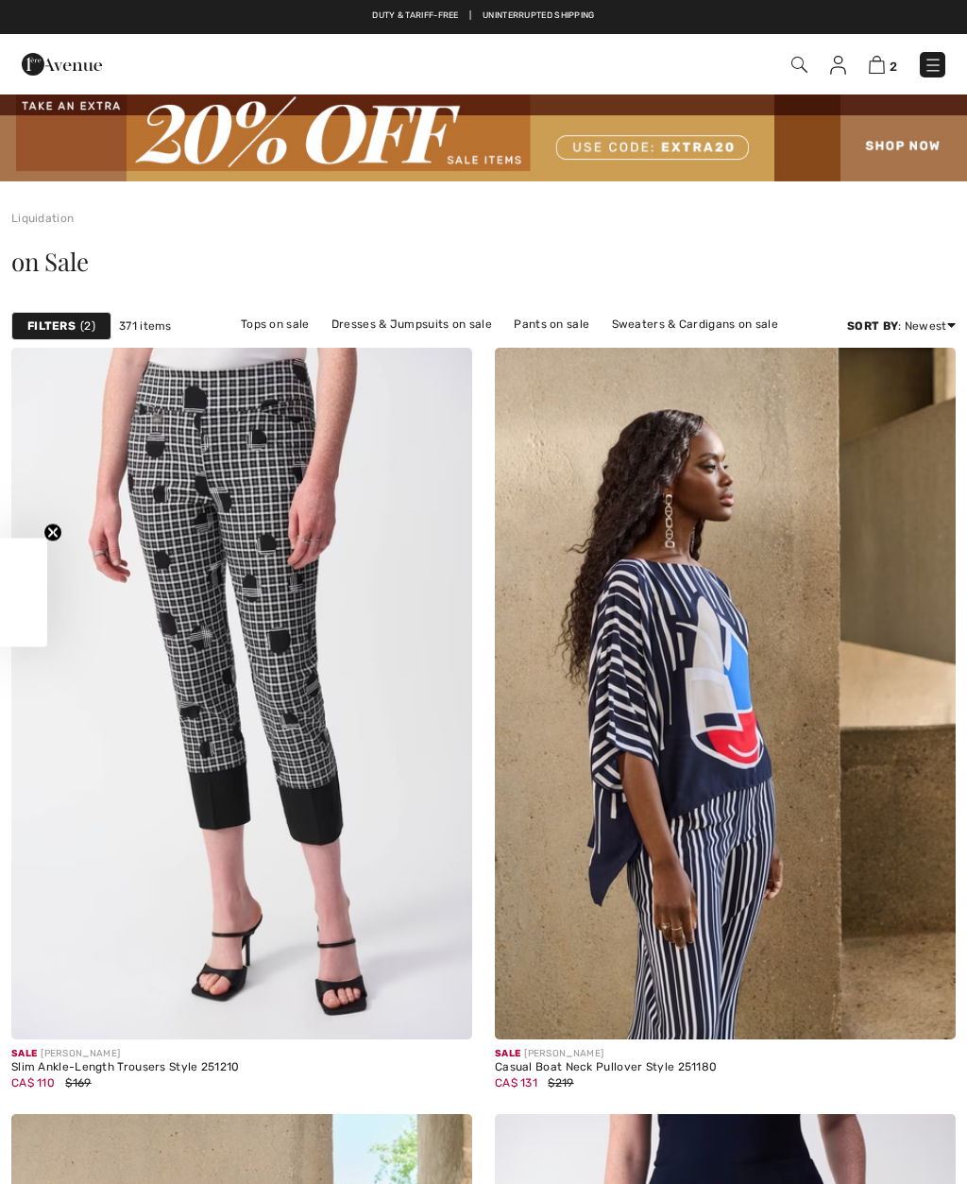
scroll to position [7137, 0]
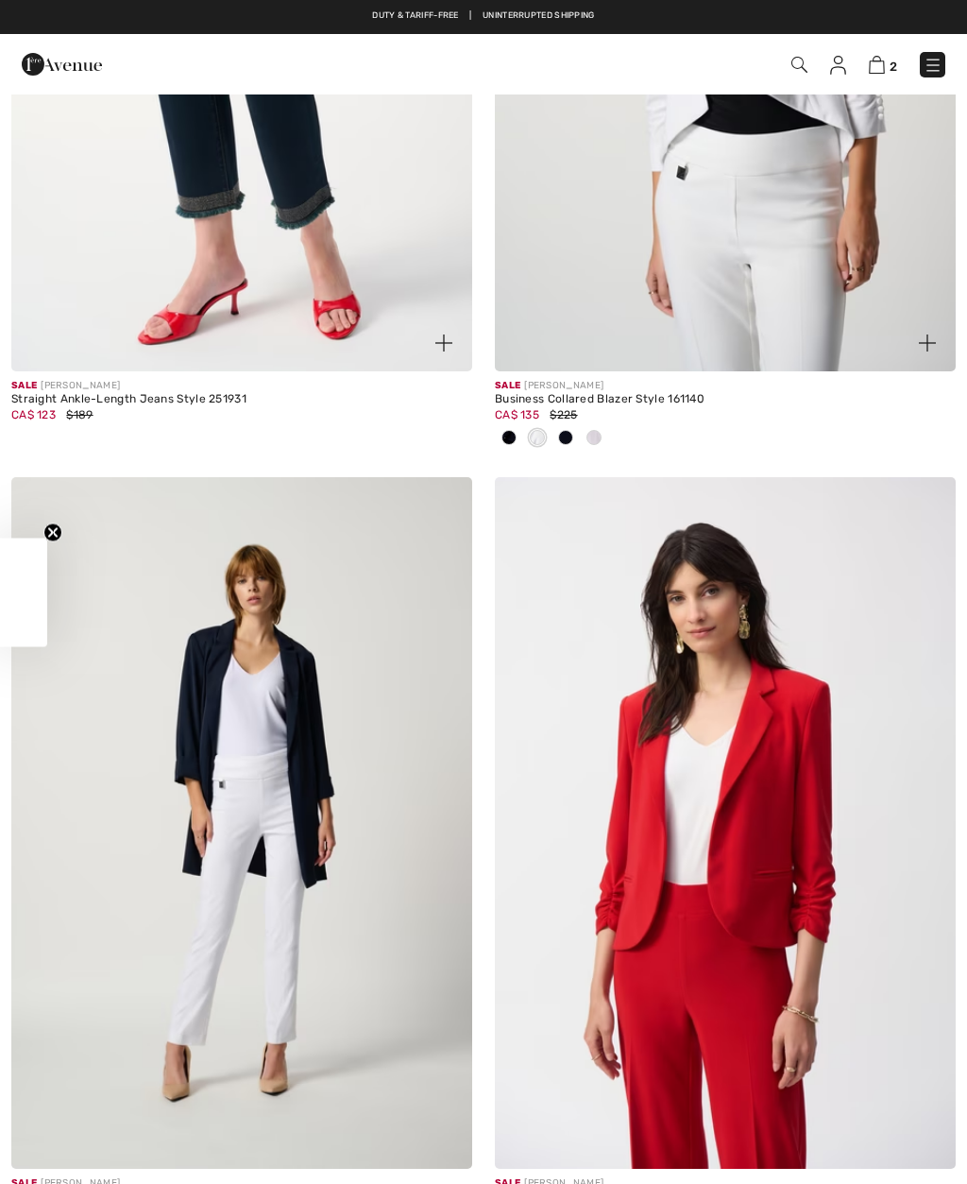
checkbox input "true"
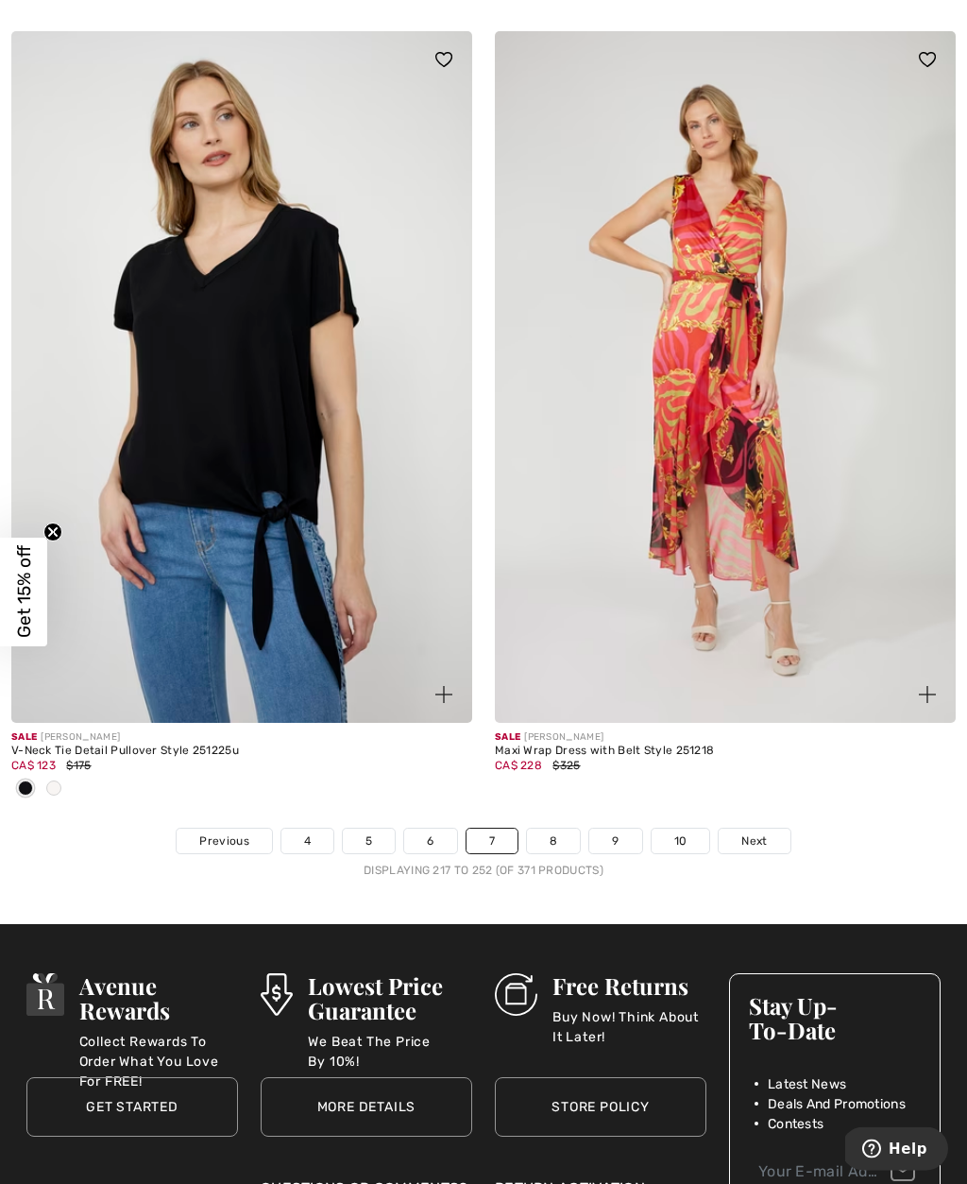
scroll to position [14063, 0]
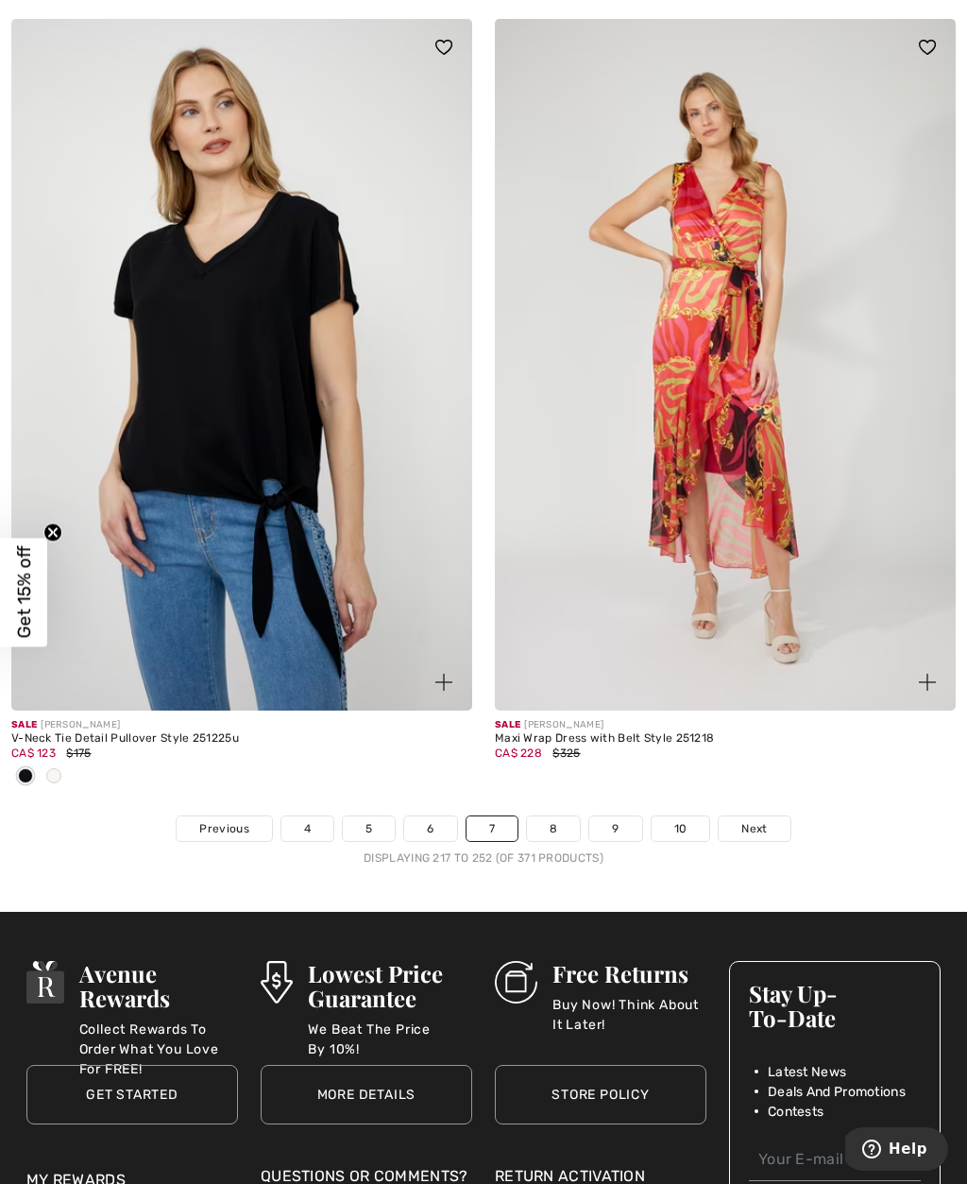
click at [560, 820] on link "8" at bounding box center [553, 828] width 53 height 25
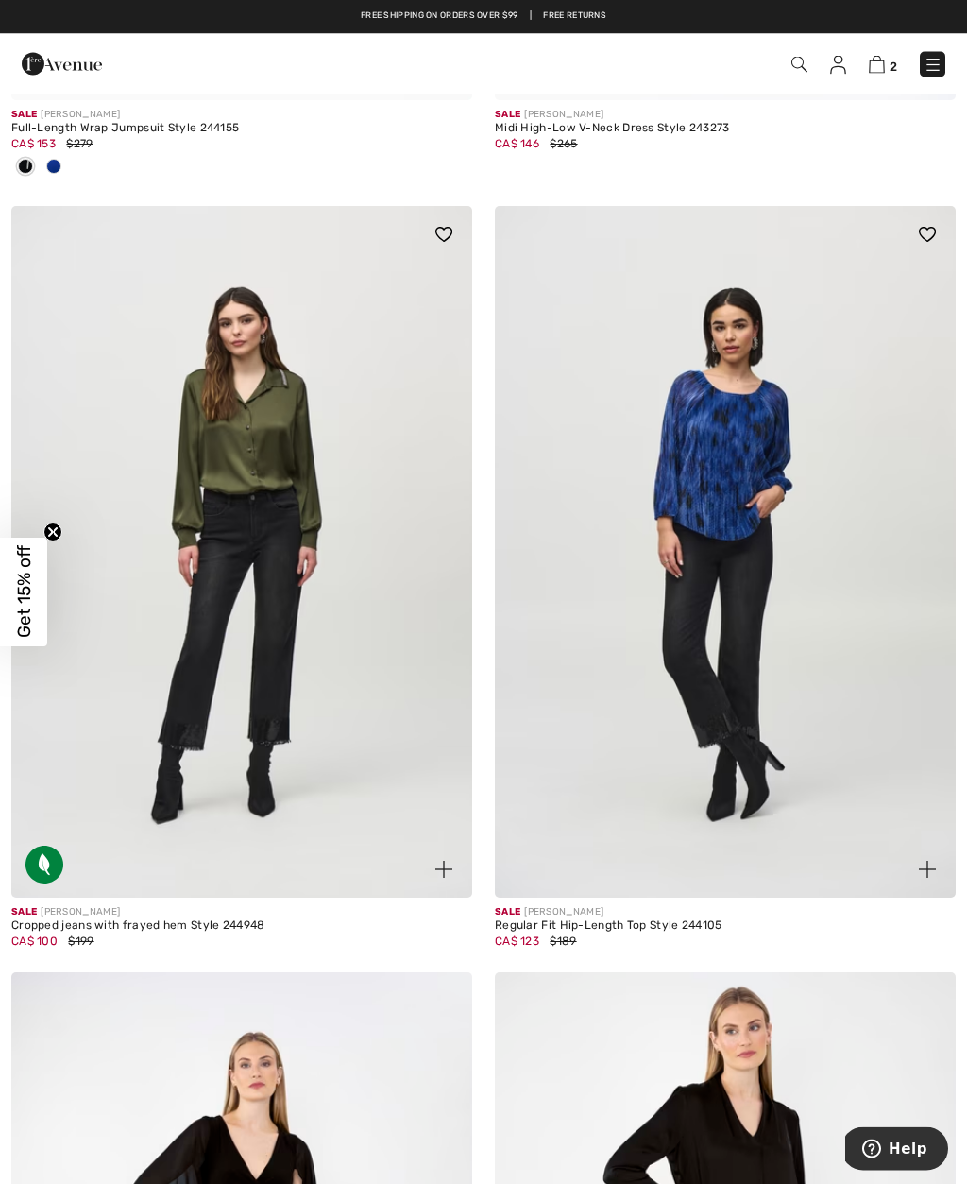
scroll to position [12207, 0]
